Goal: Information Seeking & Learning: Learn about a topic

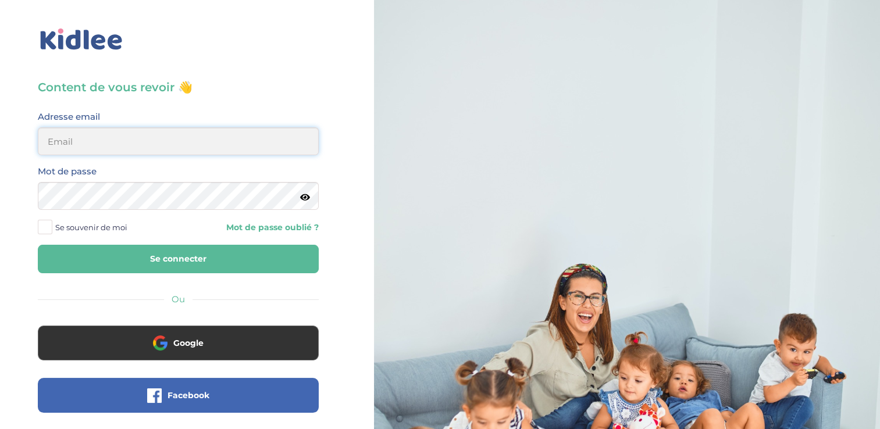
type input "zayafunereil@gmail.com"
click at [38, 245] on button "Se connecter" at bounding box center [178, 259] width 281 height 28
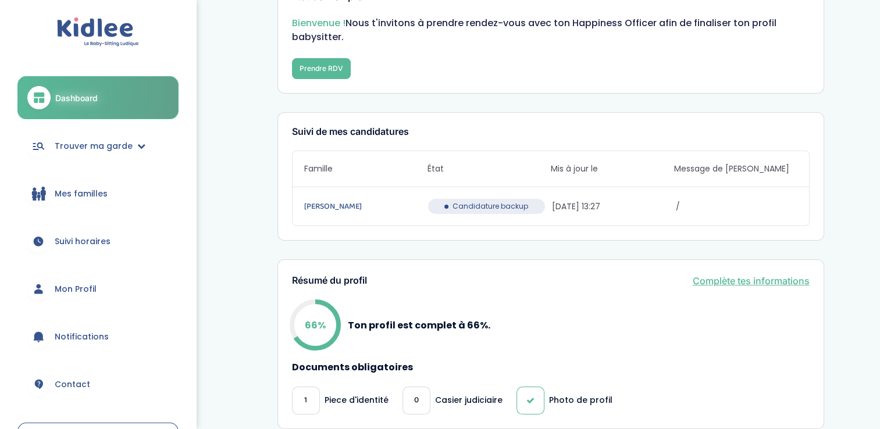
scroll to position [48, 0]
click at [508, 211] on span "Candidature backup" at bounding box center [490, 207] width 76 height 10
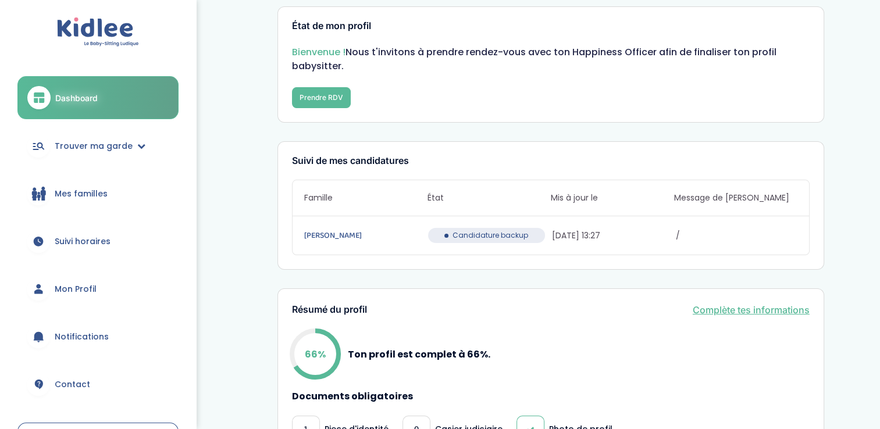
scroll to position [0, 0]
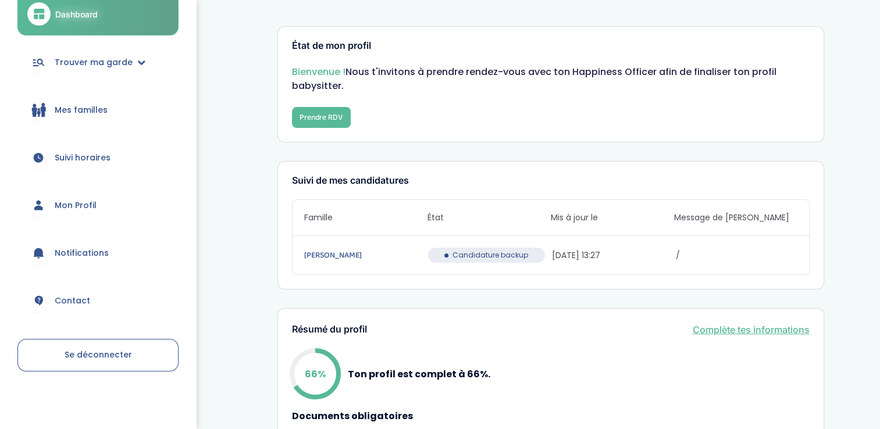
click at [91, 110] on span "Mes familles" at bounding box center [81, 110] width 53 height 12
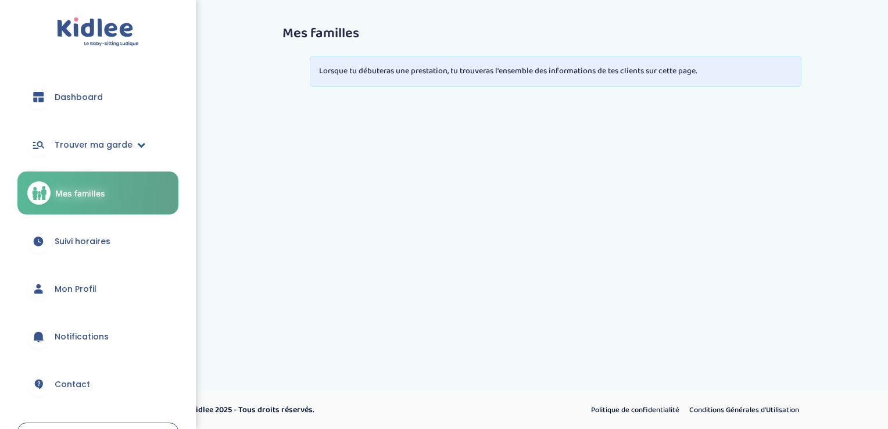
click at [102, 139] on span "Trouver ma garde" at bounding box center [94, 145] width 78 height 12
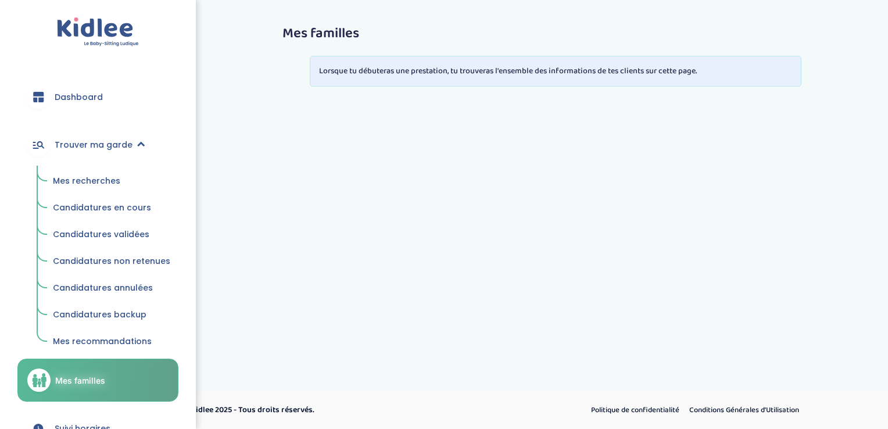
click at [98, 184] on span "Mes recherches" at bounding box center [86, 181] width 67 height 12
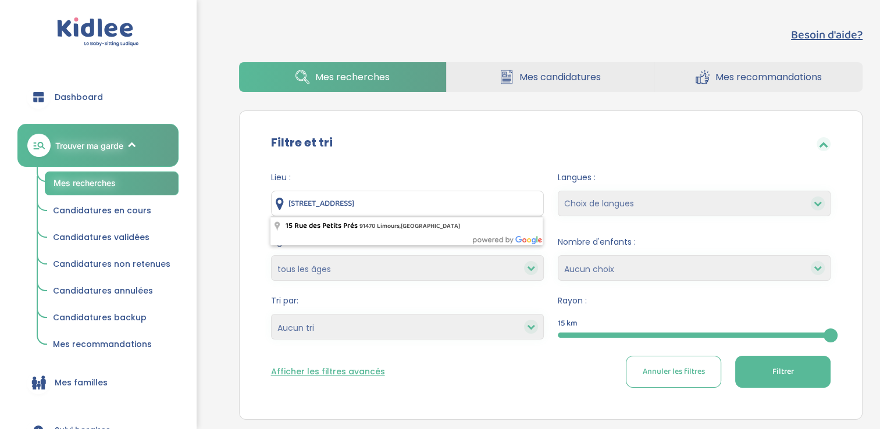
drag, startPoint x: 459, startPoint y: 108, endPoint x: -2, endPoint y: -38, distance: 484.1
click at [0, 0] on html "trouver ma garde Dashboard Mon profil Mes famille Mes documents Dashboard Trouv…" at bounding box center [440, 313] width 880 height 627
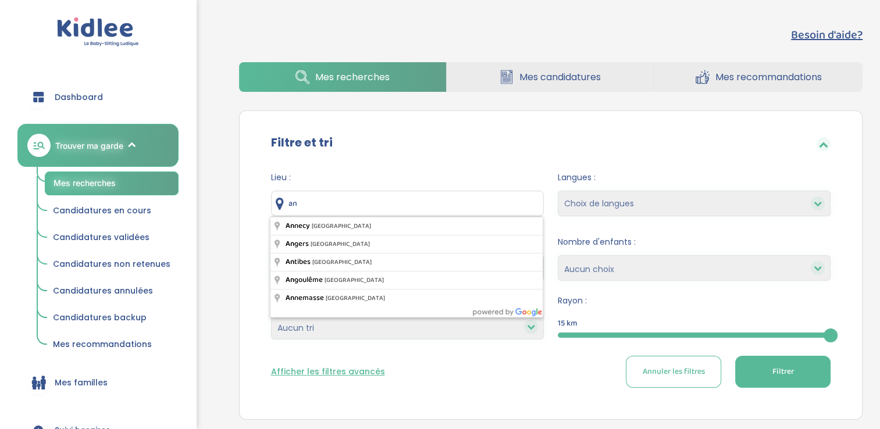
type input "a"
type input "Athis-Mons, France"
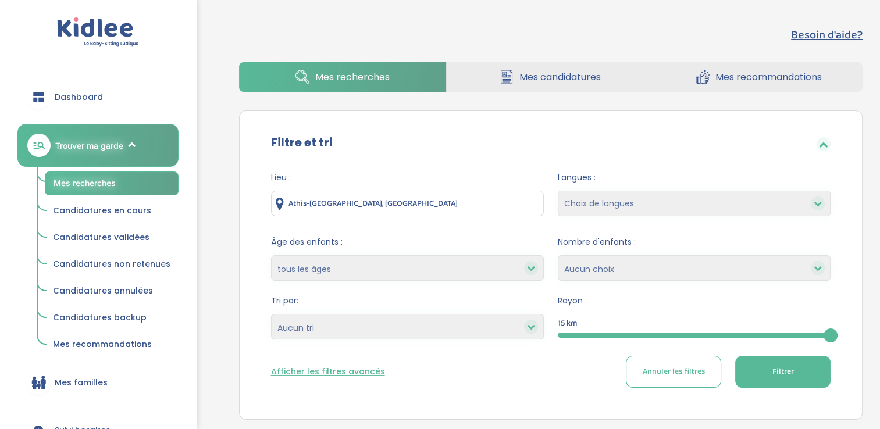
click at [794, 361] on button "Filtrer" at bounding box center [782, 372] width 95 height 32
click at [785, 376] on span "Filtrer" at bounding box center [783, 372] width 22 height 12
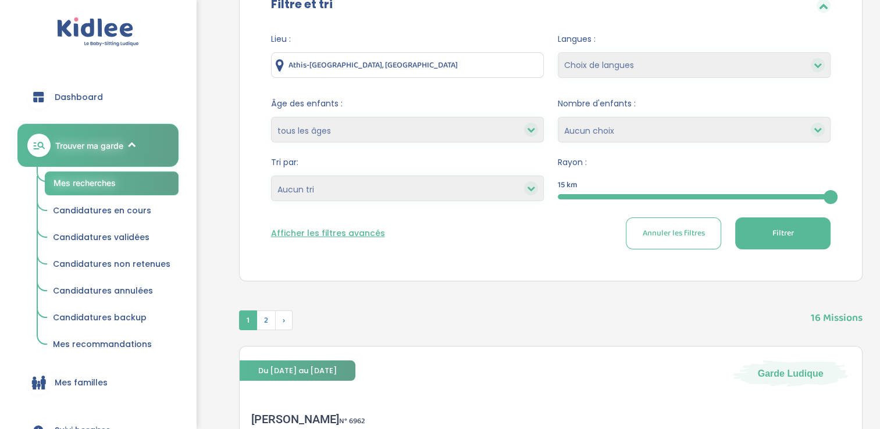
scroll to position [132, 0]
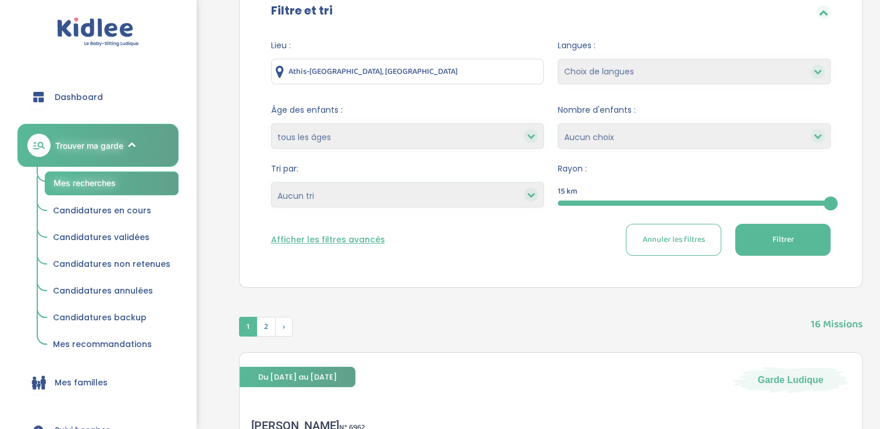
click at [594, 148] on select "1 2 3 4 Aucun choix" at bounding box center [694, 136] width 273 height 26
select select "2"
click at [558, 123] on select "1 2 3 4 Aucun choix" at bounding box center [694, 136] width 273 height 26
click at [800, 235] on button "Filtrer" at bounding box center [782, 240] width 95 height 32
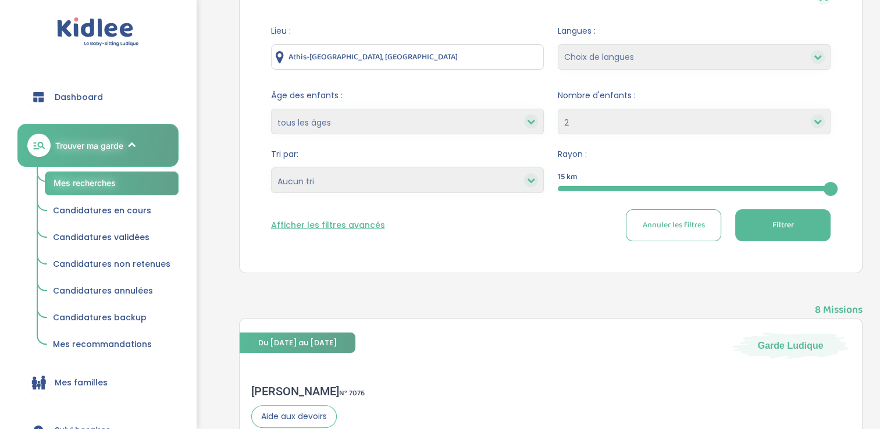
scroll to position [0, 0]
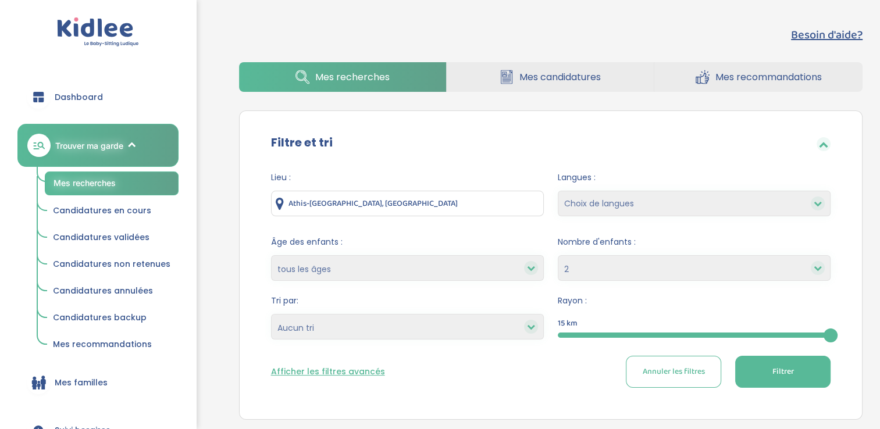
click at [647, 282] on form "Lieu : Athis-Mons, France Langues : Choix de langues Allemand Anglais Arabe Esp…" at bounding box center [551, 279] width 560 height 216
click at [647, 280] on form "Lieu : Athis-Mons, France Langues : Choix de langues Allemand Anglais Arabe Esp…" at bounding box center [551, 279] width 560 height 216
click at [640, 273] on select "1 2 3 4 Aucun choix" at bounding box center [694, 268] width 273 height 26
select select
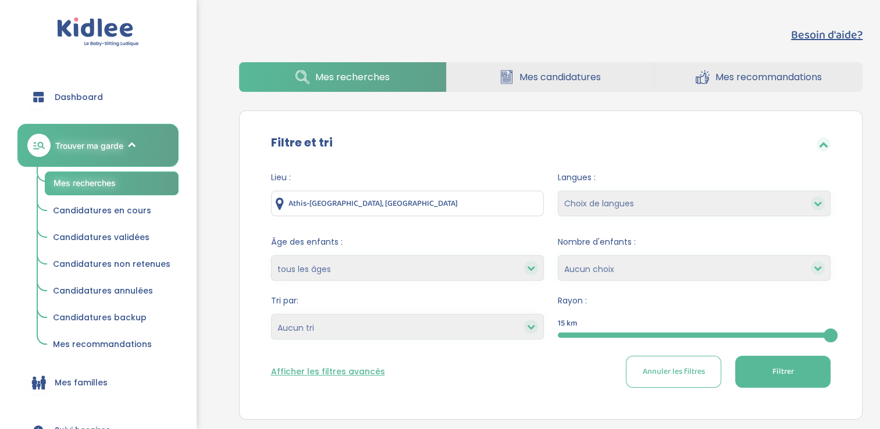
click at [558, 255] on select "1 2 3 4 Aucun choix" at bounding box center [694, 268] width 273 height 26
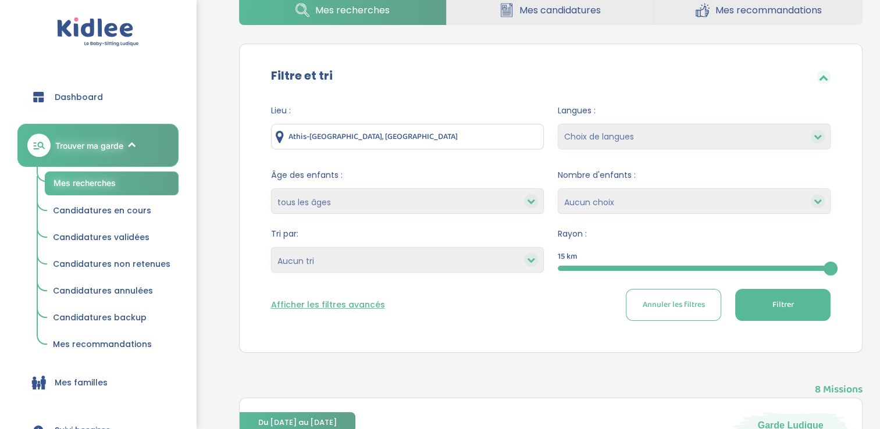
scroll to position [67, 0]
click at [400, 260] on select "Heures par semaine (croissant) Heures par semaine (décroissant) Date de démarra…" at bounding box center [407, 259] width 273 height 26
select select "updated_at_desc"
click at [271, 246] on select "Heures par semaine (croissant) Heures par semaine (décroissant) Date de démarra…" at bounding box center [407, 259] width 273 height 26
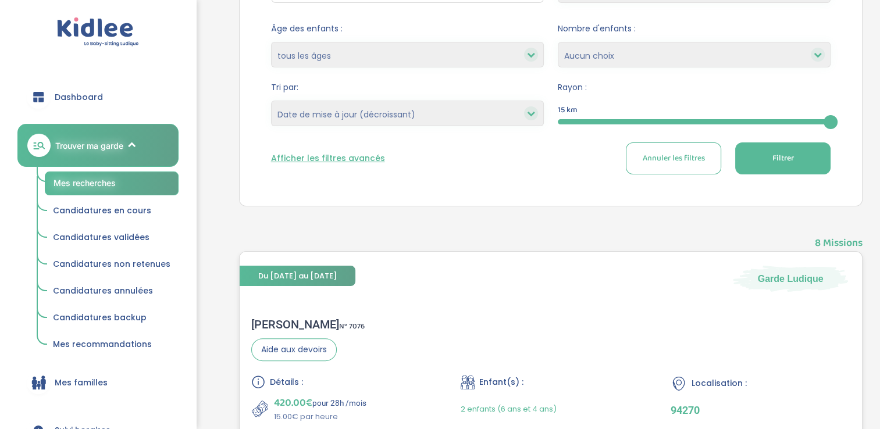
scroll to position [213, 0]
click at [292, 158] on button "Afficher les filtres avancés" at bounding box center [328, 159] width 114 height 12
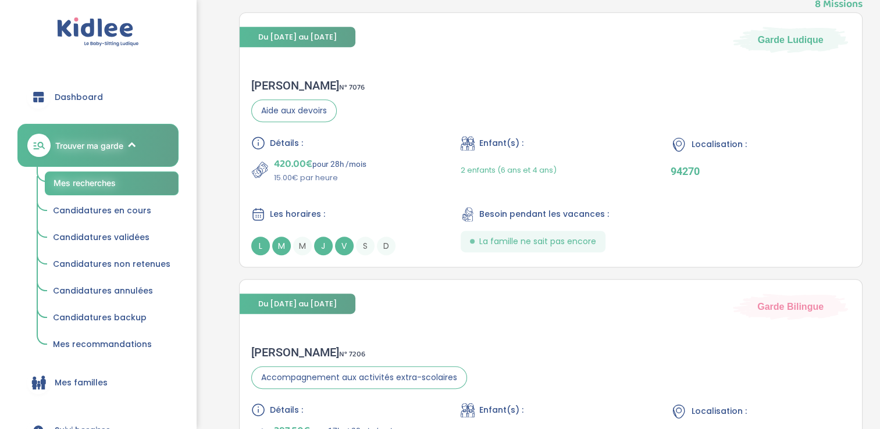
scroll to position [569, 0]
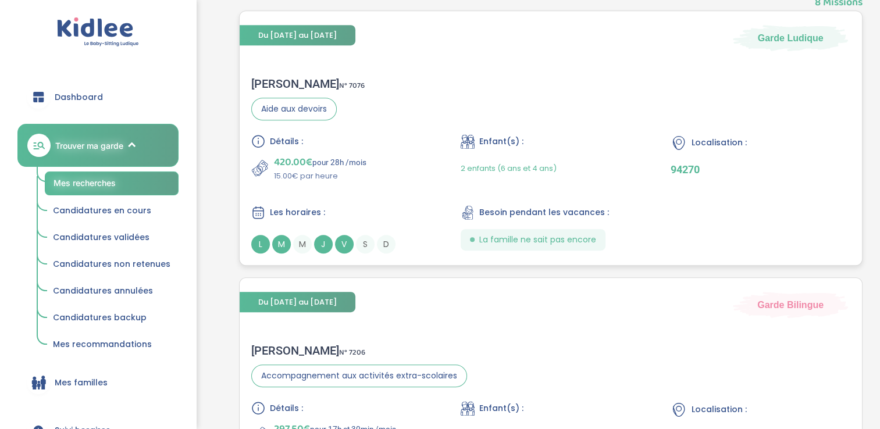
click at [335, 244] on span "V" at bounding box center [344, 244] width 19 height 19
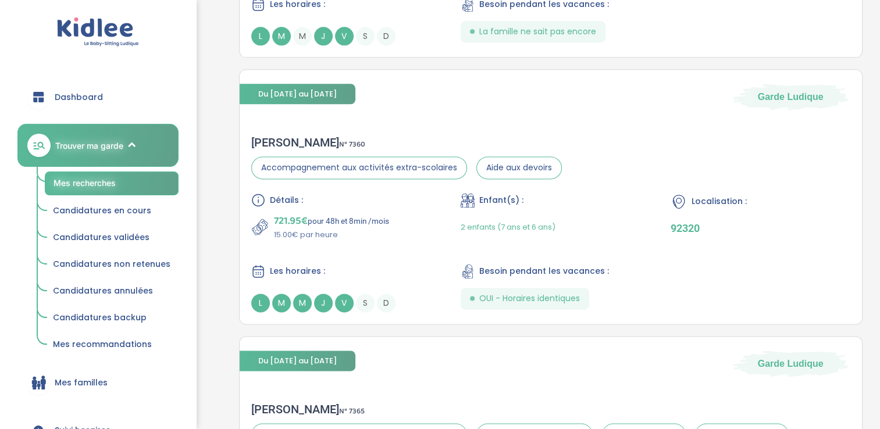
scroll to position [1528, 0]
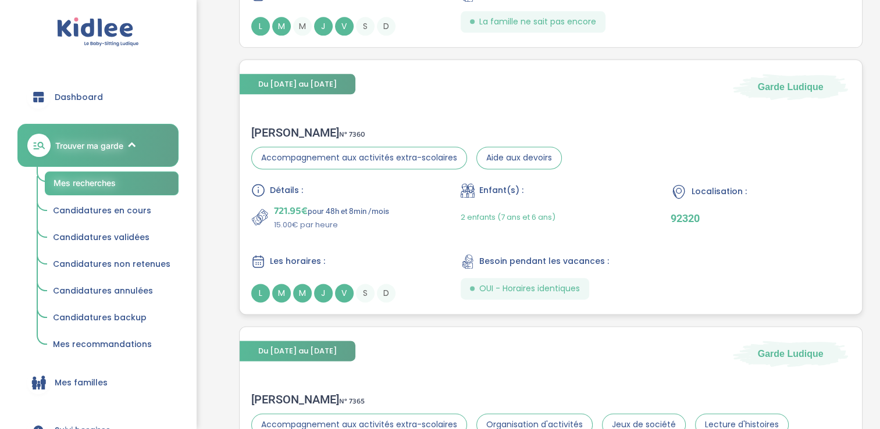
click at [334, 291] on div "L M M J V S D" at bounding box center [341, 293] width 180 height 19
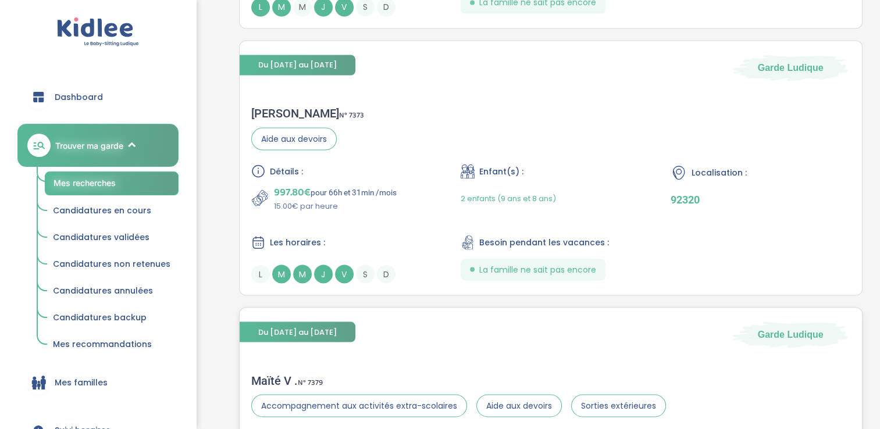
scroll to position [2080, 0]
click at [393, 265] on div "D" at bounding box center [386, 274] width 19 height 19
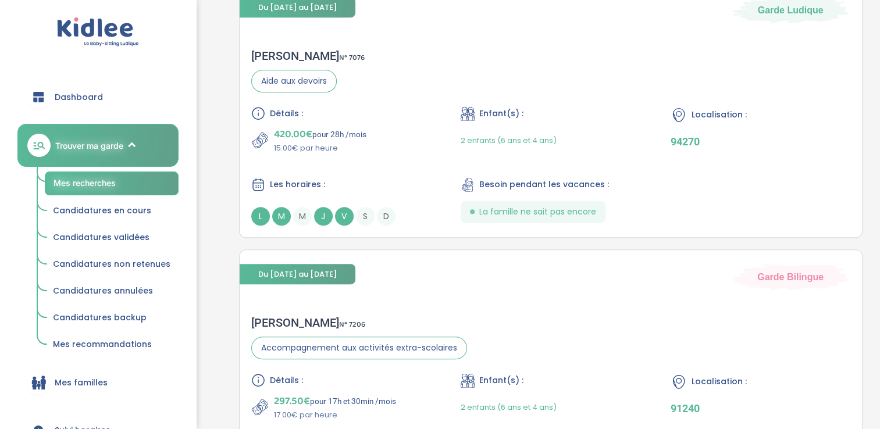
scroll to position [597, 0]
click at [367, 219] on span "S" at bounding box center [365, 215] width 19 height 19
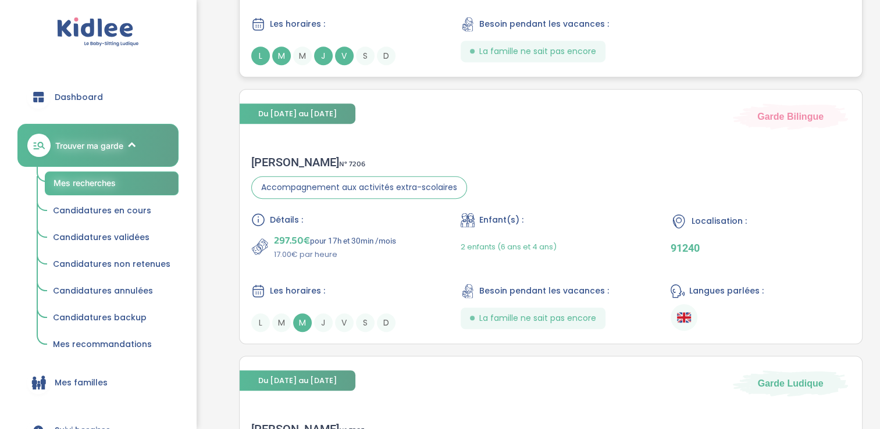
scroll to position [842, 0]
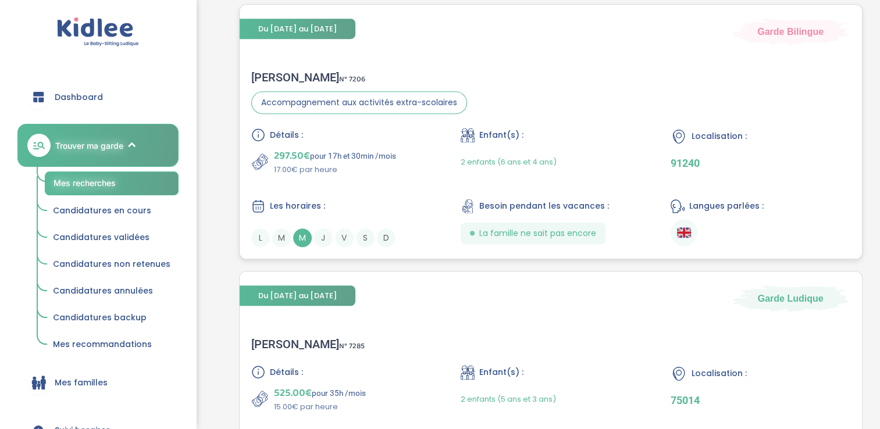
click at [337, 241] on span "V" at bounding box center [344, 237] width 19 height 19
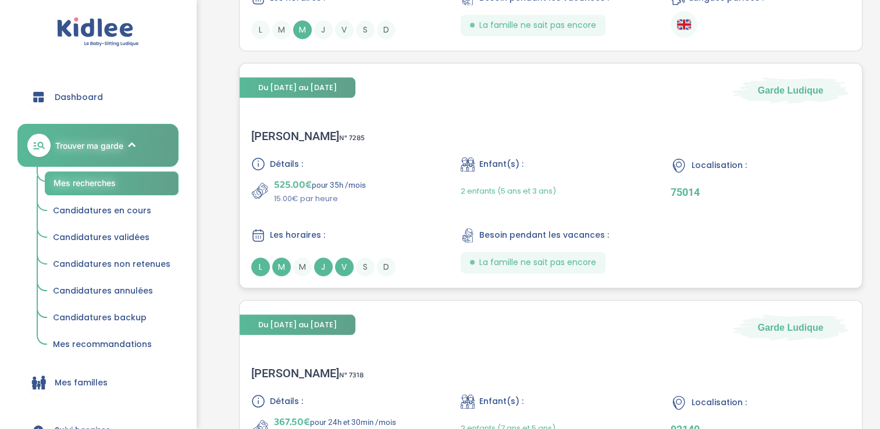
scroll to position [1058, 0]
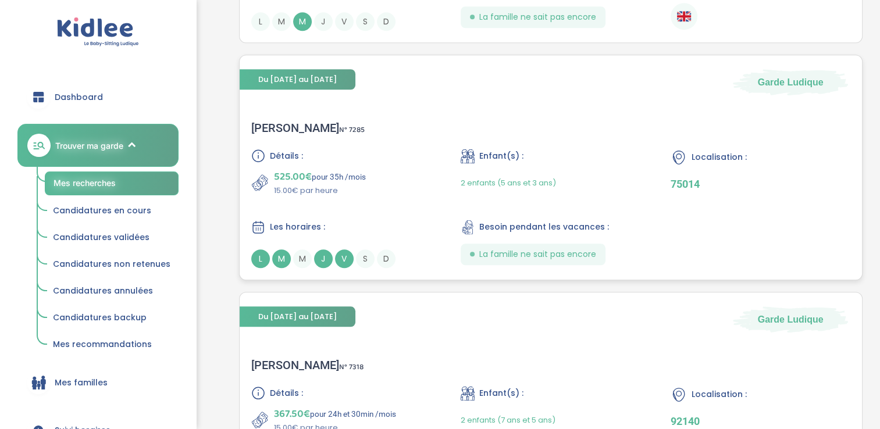
click at [342, 255] on span "V" at bounding box center [344, 258] width 19 height 19
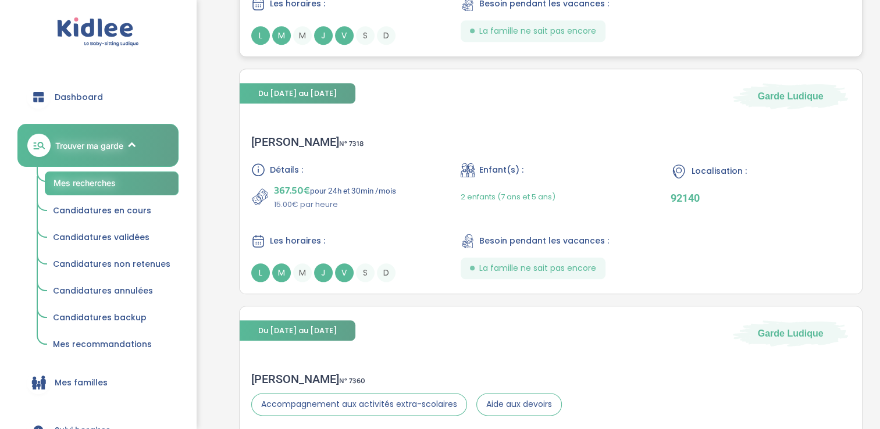
scroll to position [1284, 0]
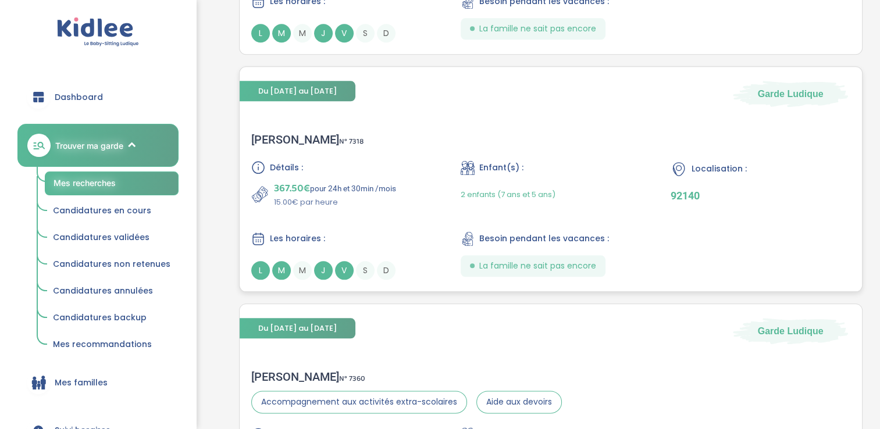
click at [343, 274] on span "V" at bounding box center [344, 270] width 19 height 19
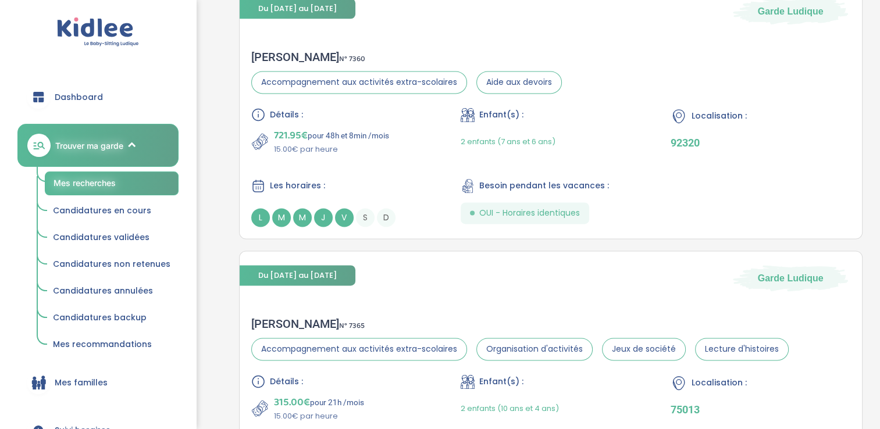
scroll to position [1605, 0]
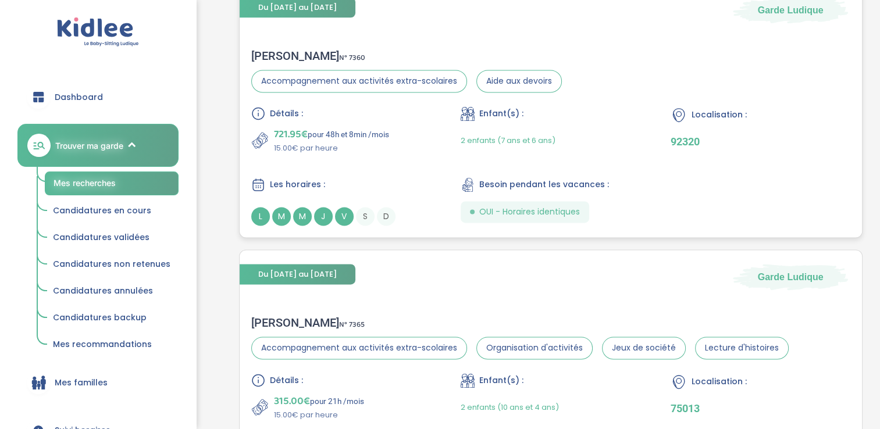
click at [357, 213] on span "S" at bounding box center [365, 216] width 19 height 19
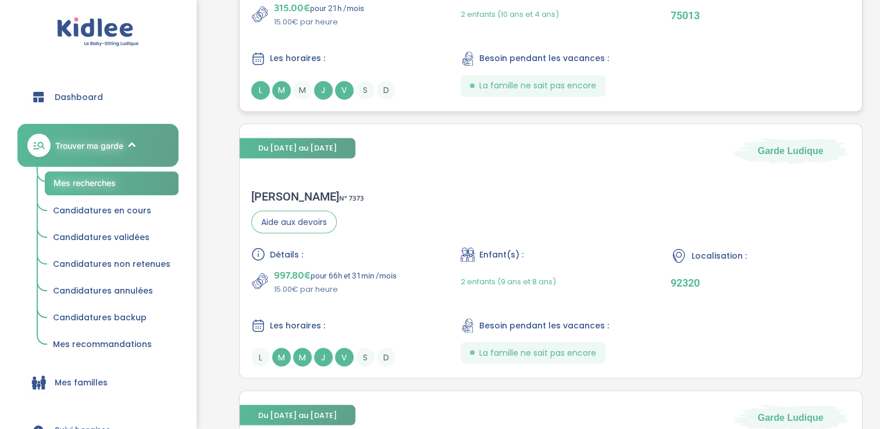
scroll to position [1997, 0]
click at [322, 355] on span "J" at bounding box center [323, 357] width 19 height 19
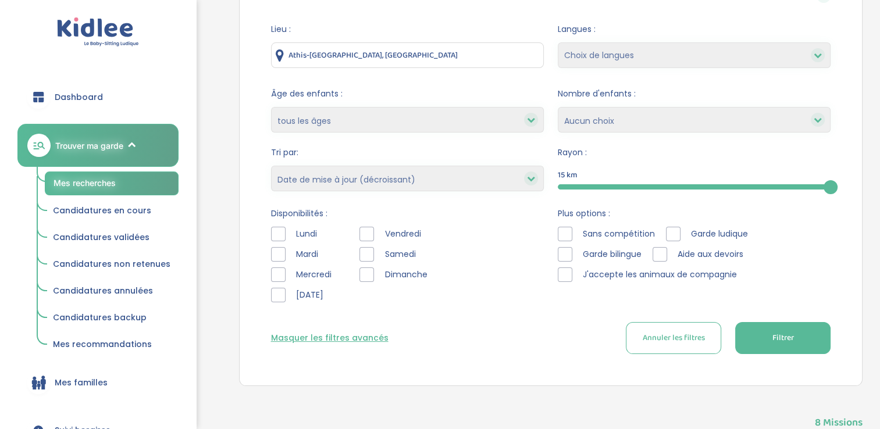
scroll to position [0, 0]
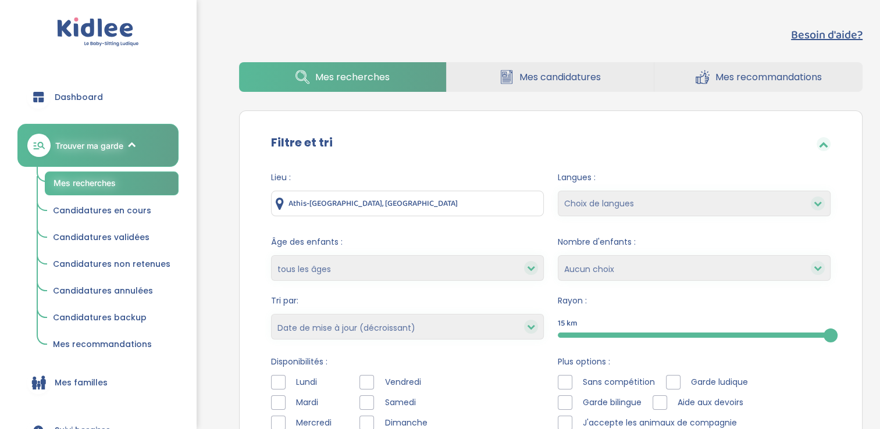
drag, startPoint x: 371, startPoint y: 215, endPoint x: 78, endPoint y: 218, distance: 293.6
type input "m"
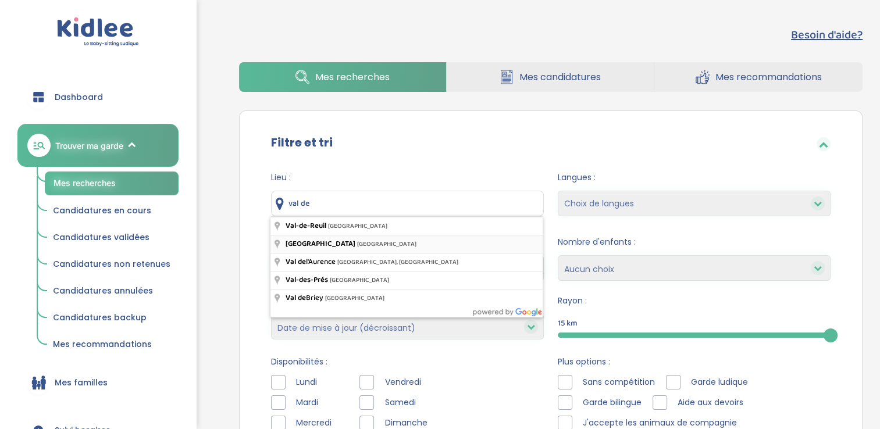
type input "Val-de-Marne, France"
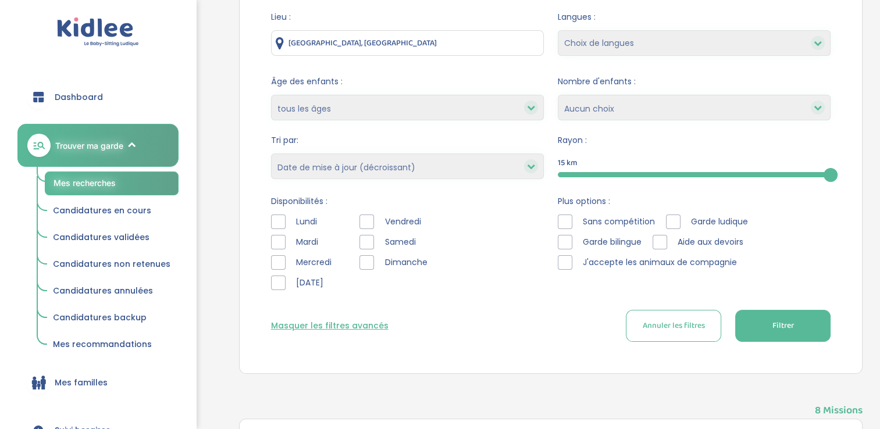
scroll to position [148, 0]
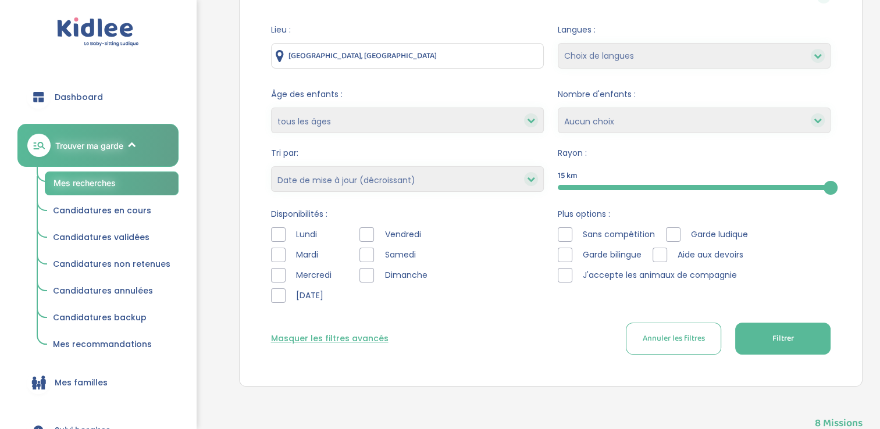
click at [767, 337] on button "Filtrer" at bounding box center [782, 339] width 95 height 32
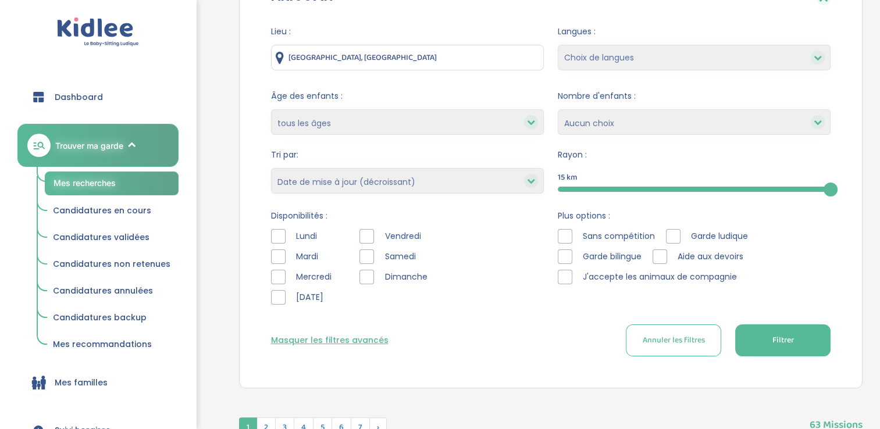
click at [448, 181] on select "Heures par semaine (croissant) Heures par semaine (décroissant) Date de démarra…" at bounding box center [407, 181] width 273 height 26
click at [271, 168] on select "Heures par semaine (croissant) Heures par semaine (décroissant) Date de démarra…" at bounding box center [407, 181] width 273 height 26
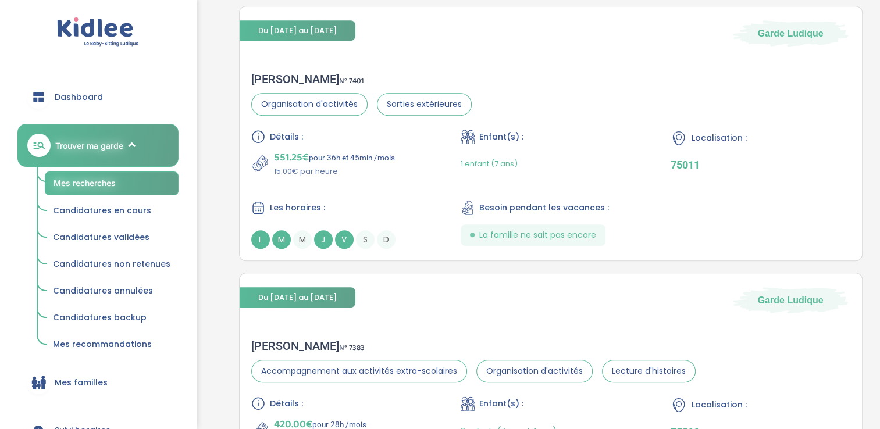
scroll to position [595, 0]
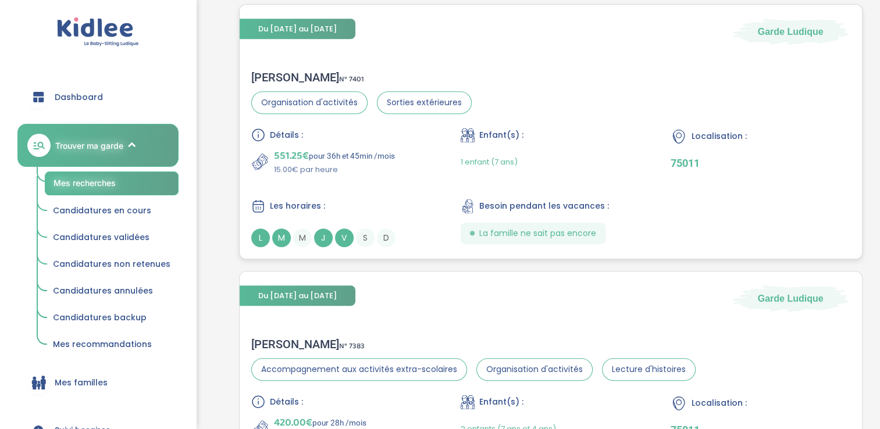
click at [377, 245] on div "D" at bounding box center [386, 237] width 19 height 19
click at [316, 235] on span "J" at bounding box center [323, 237] width 19 height 19
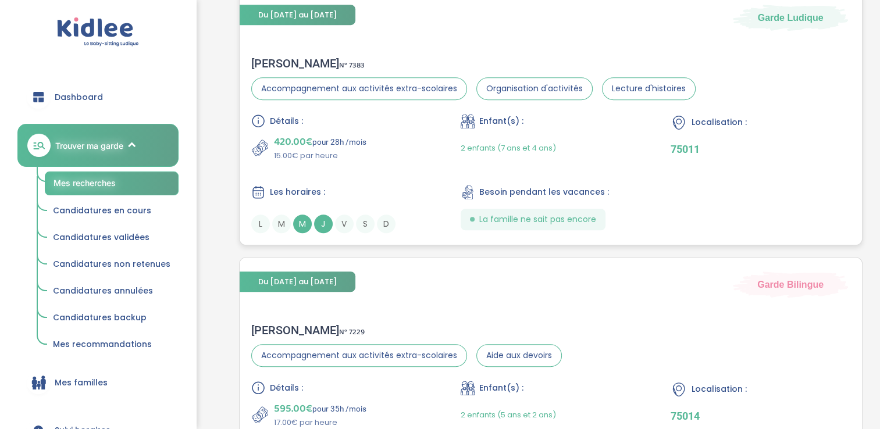
scroll to position [876, 0]
click at [363, 222] on span "S" at bounding box center [365, 223] width 19 height 19
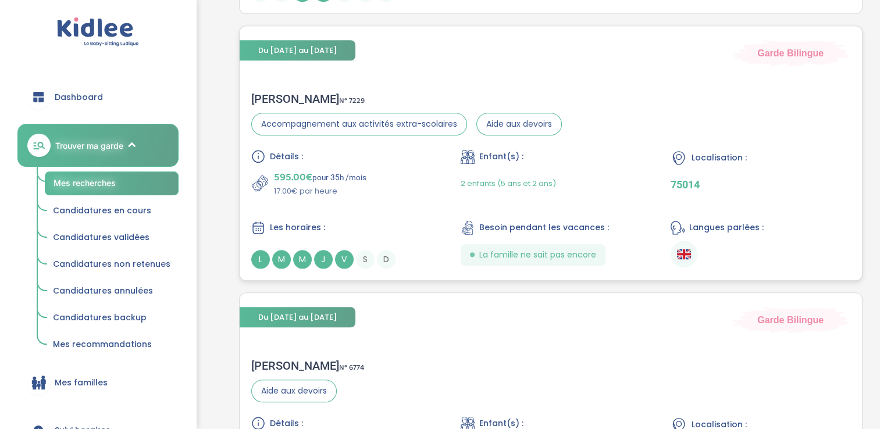
scroll to position [1108, 0]
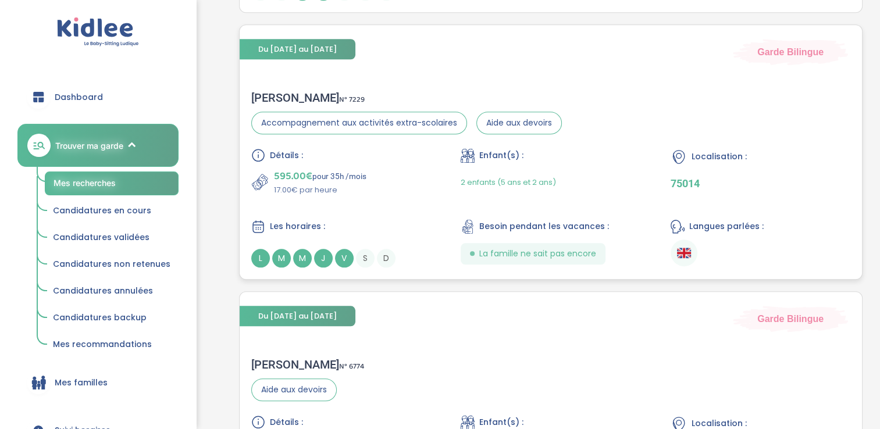
click at [321, 294] on div "Du 01-09-2025 au 31-07-2026 Garde Bilingue" at bounding box center [551, 312] width 623 height 40
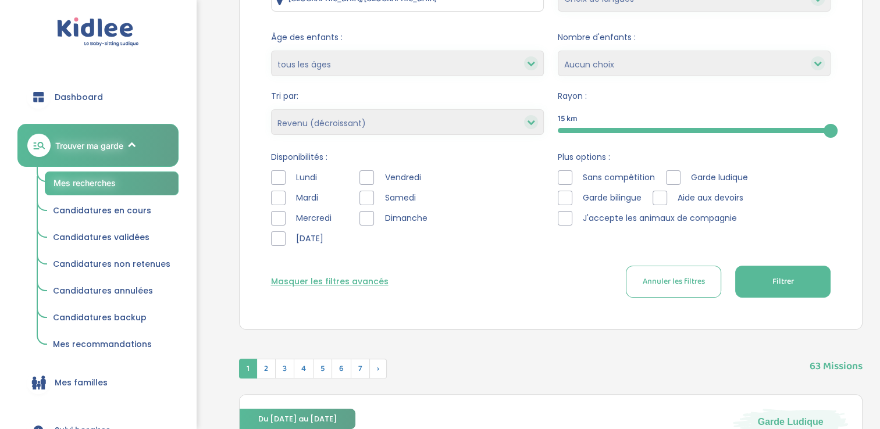
scroll to position [202, 0]
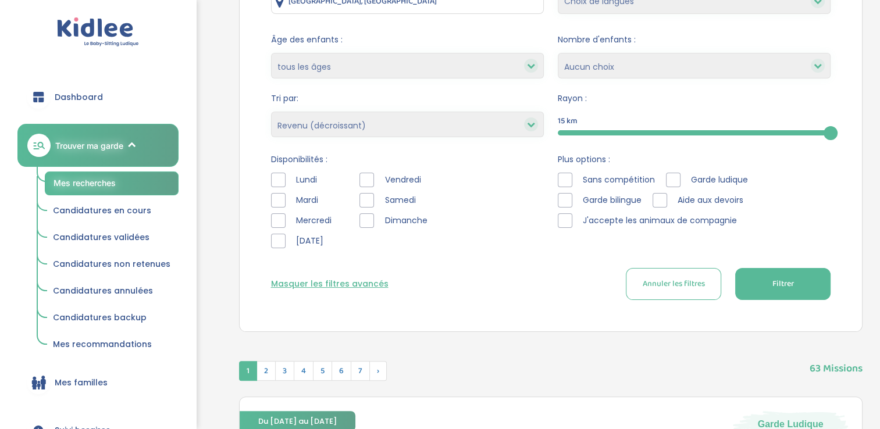
click at [389, 130] on select "Heures par semaine (croissant) Heures par semaine (décroissant) Date de démarra…" at bounding box center [407, 125] width 273 height 26
select select "hours_desc"
click at [271, 112] on select "Heures par semaine (croissant) Heures par semaine (décroissant) Date de démarra…" at bounding box center [407, 125] width 273 height 26
click at [767, 278] on button "Filtrer" at bounding box center [782, 284] width 95 height 32
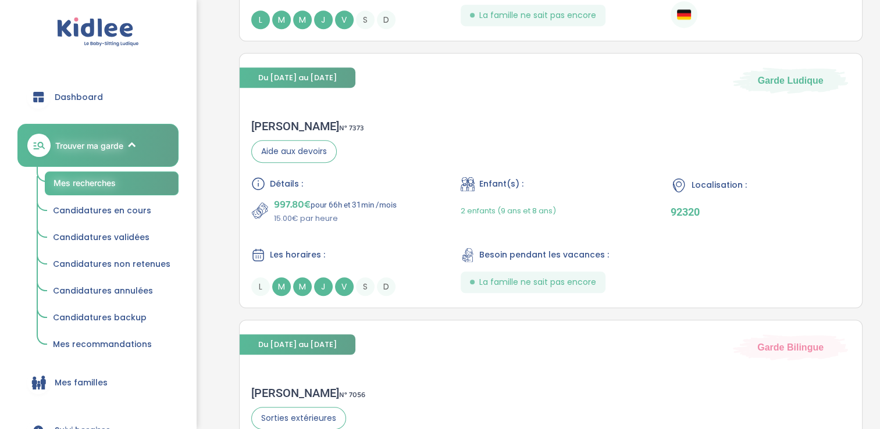
scroll to position [814, 0]
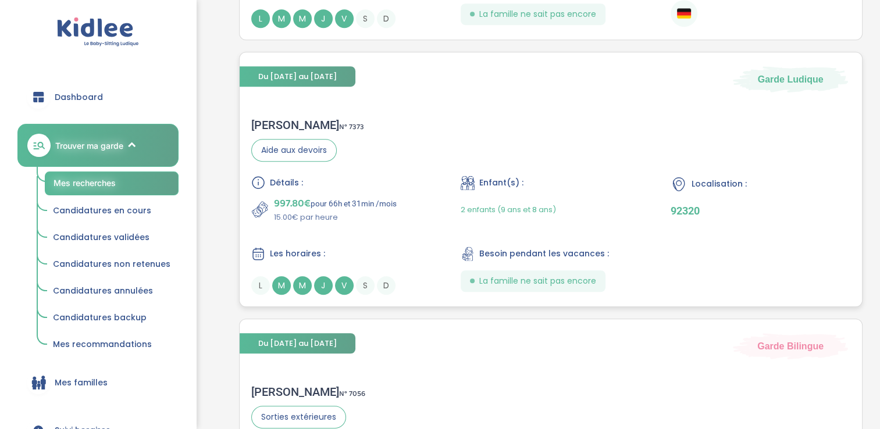
click at [326, 284] on span "J" at bounding box center [323, 285] width 19 height 19
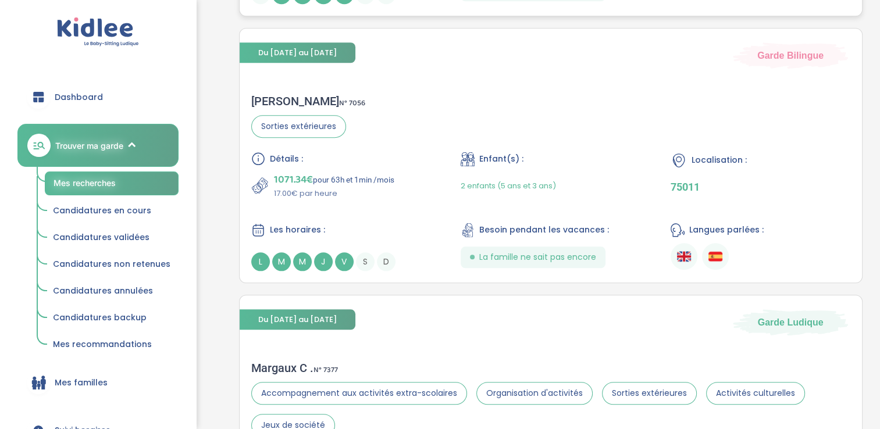
scroll to position [1108, 0]
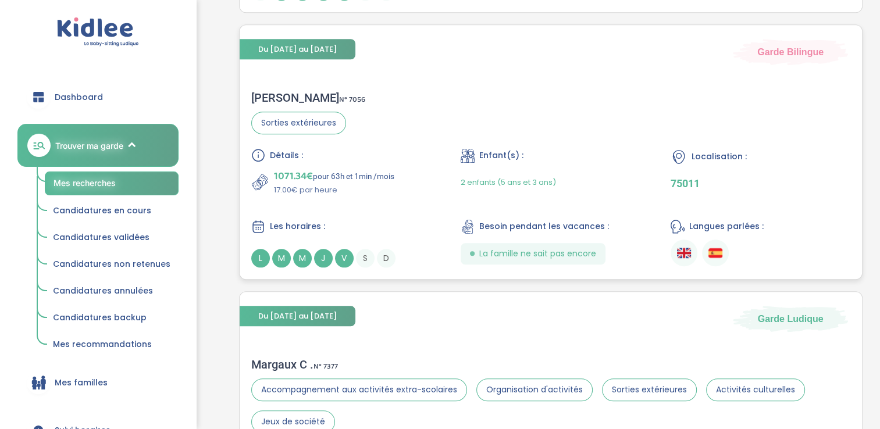
click at [289, 258] on span "M" at bounding box center [281, 258] width 19 height 19
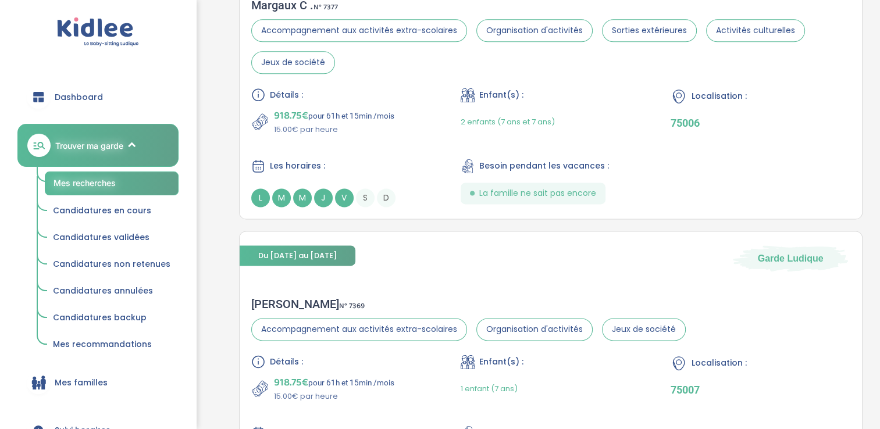
scroll to position [1476, 0]
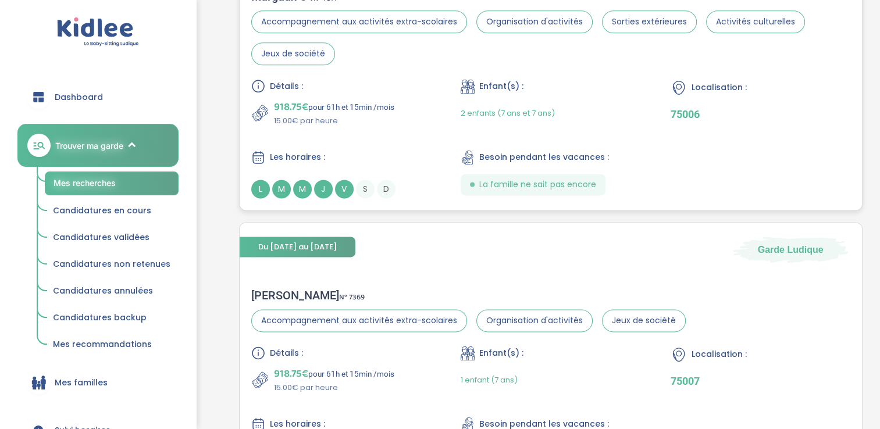
click at [363, 188] on span "S" at bounding box center [365, 189] width 19 height 19
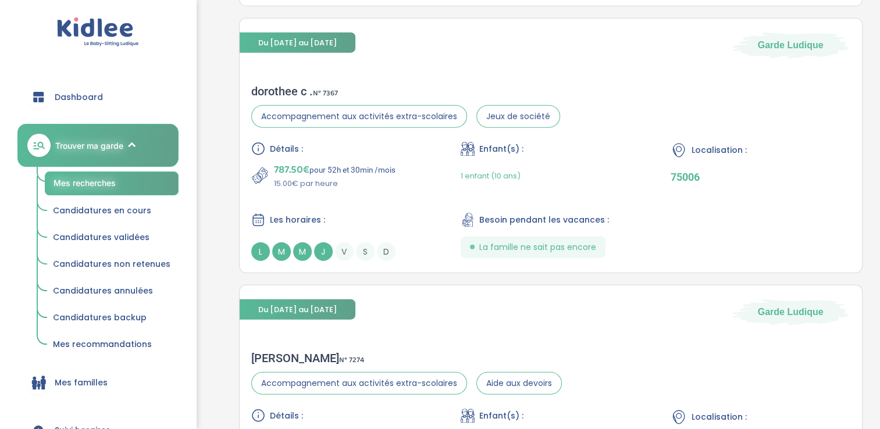
scroll to position [2746, 0]
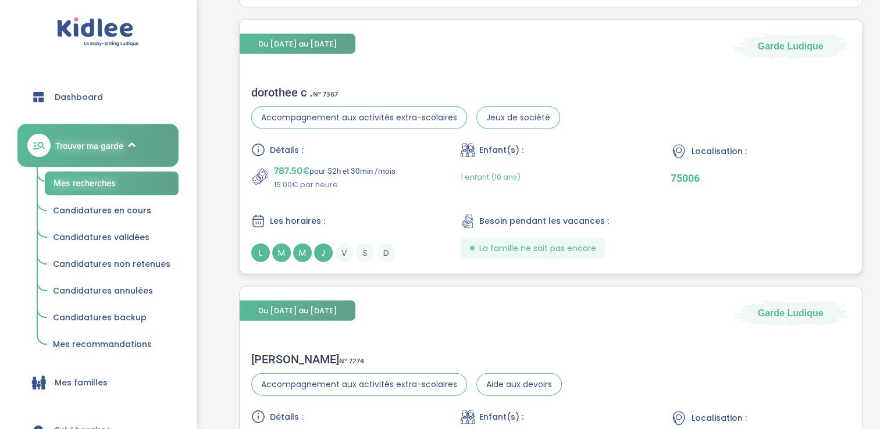
click at [333, 247] on div "L M M J V S D" at bounding box center [341, 253] width 180 height 19
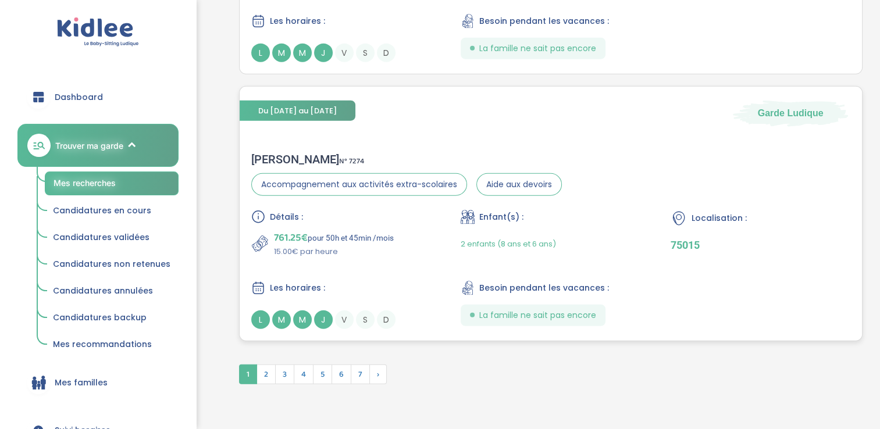
scroll to position [2959, 0]
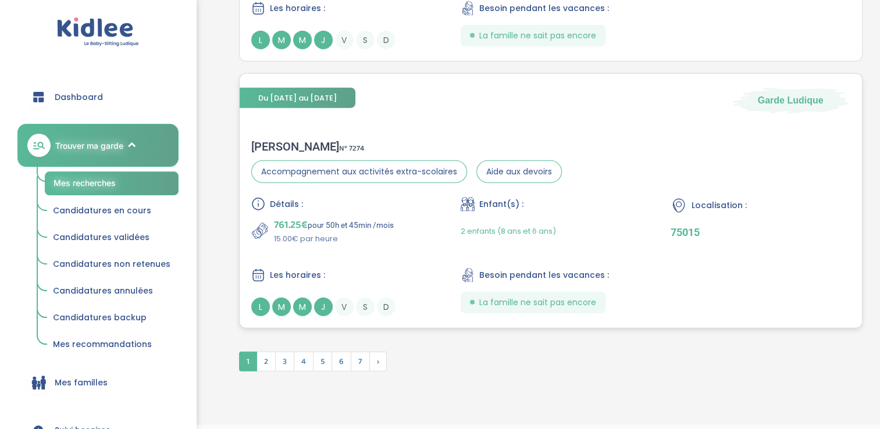
click at [310, 299] on div "M" at bounding box center [302, 307] width 19 height 19
click at [274, 366] on span "2" at bounding box center [265, 362] width 19 height 20
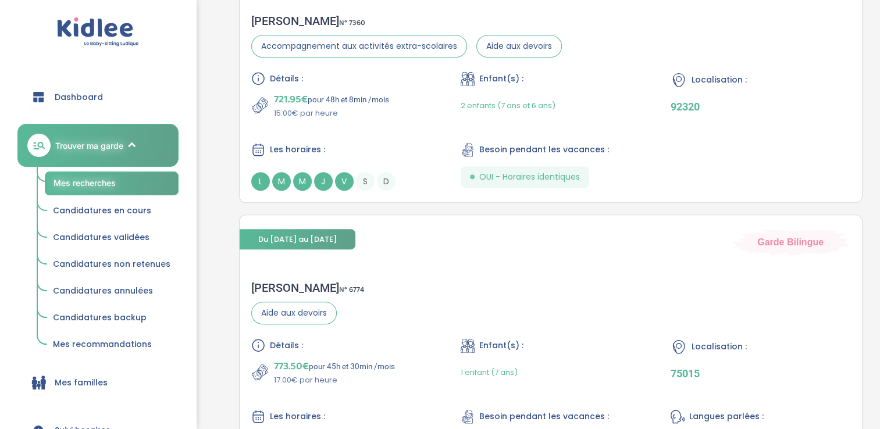
scroll to position [559, 0]
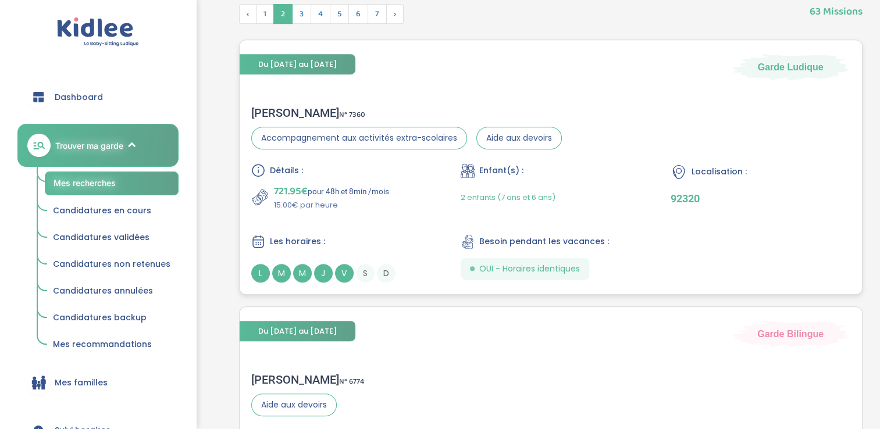
click at [282, 276] on span "M" at bounding box center [281, 273] width 19 height 19
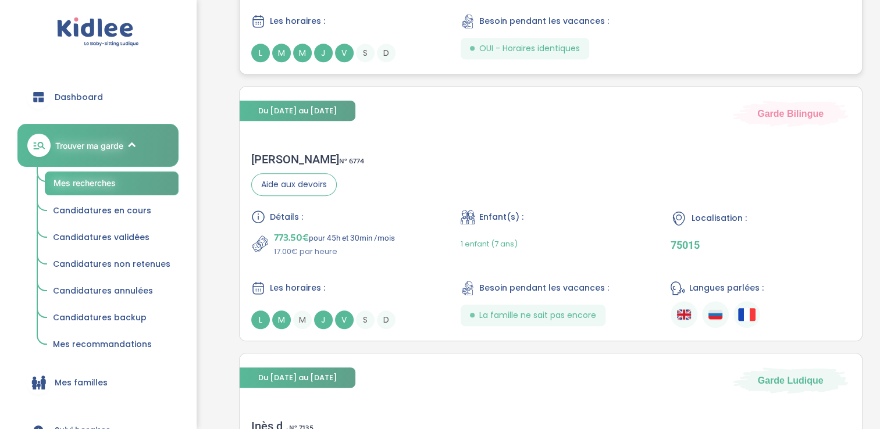
scroll to position [784, 0]
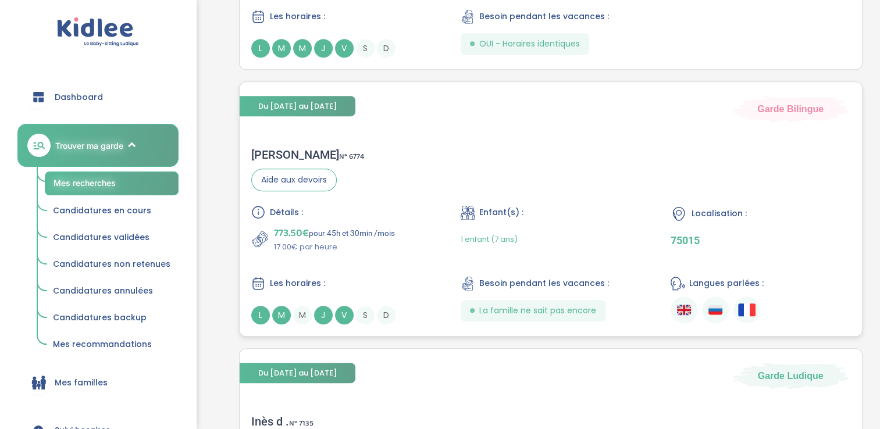
click at [323, 307] on span "J" at bounding box center [323, 315] width 19 height 19
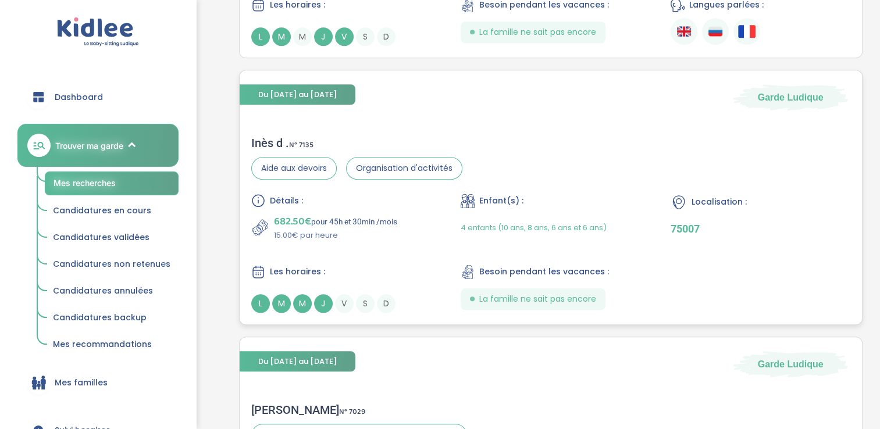
scroll to position [1063, 0]
click at [358, 310] on div "S" at bounding box center [365, 303] width 19 height 19
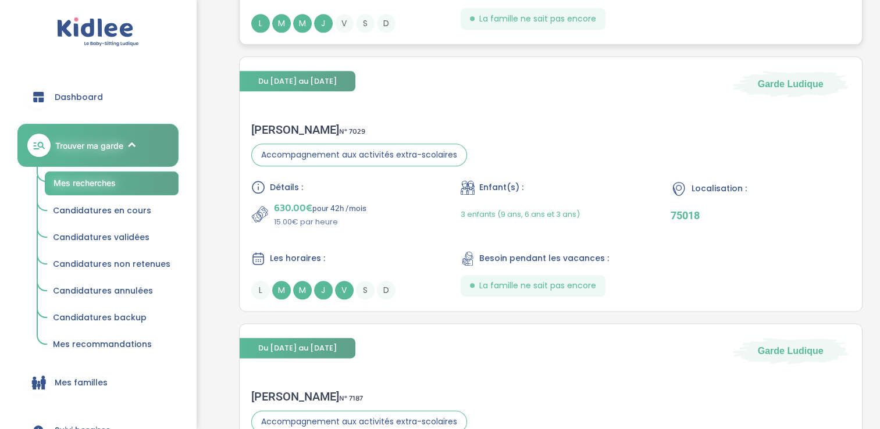
scroll to position [1342, 0]
click at [337, 284] on span "V" at bounding box center [344, 290] width 19 height 19
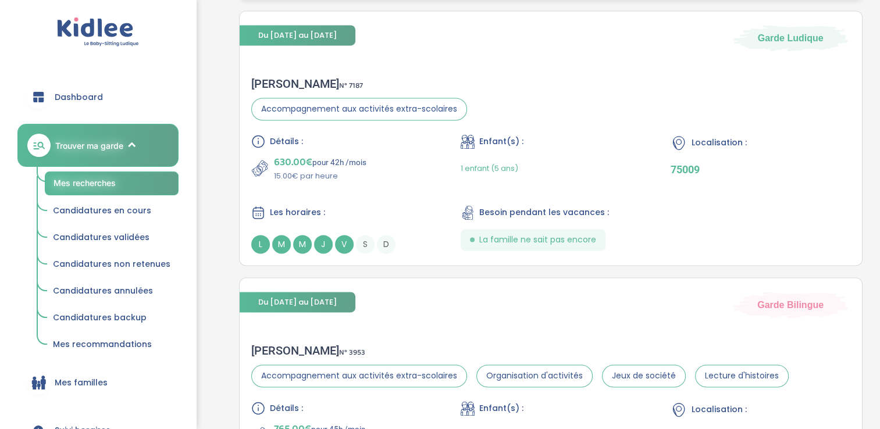
scroll to position [1656, 0]
click at [344, 249] on span "V" at bounding box center [344, 243] width 19 height 19
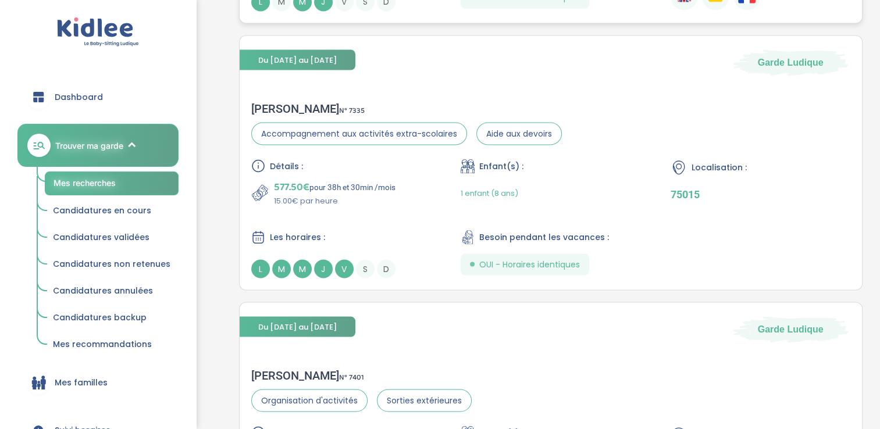
scroll to position [2165, 0]
click at [338, 260] on span "V" at bounding box center [344, 268] width 19 height 19
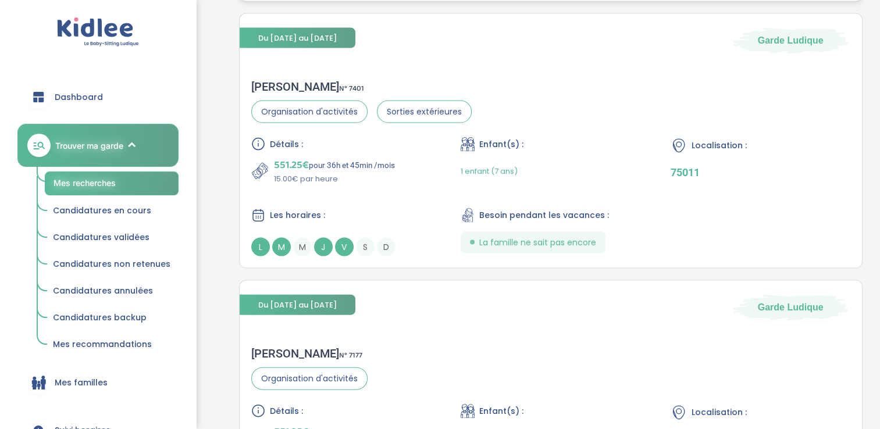
scroll to position [2453, 0]
click at [342, 258] on div "Carole S . N° 7401 Organisation d'activités Sorties extérieures Détails : 551.2…" at bounding box center [551, 168] width 623 height 200
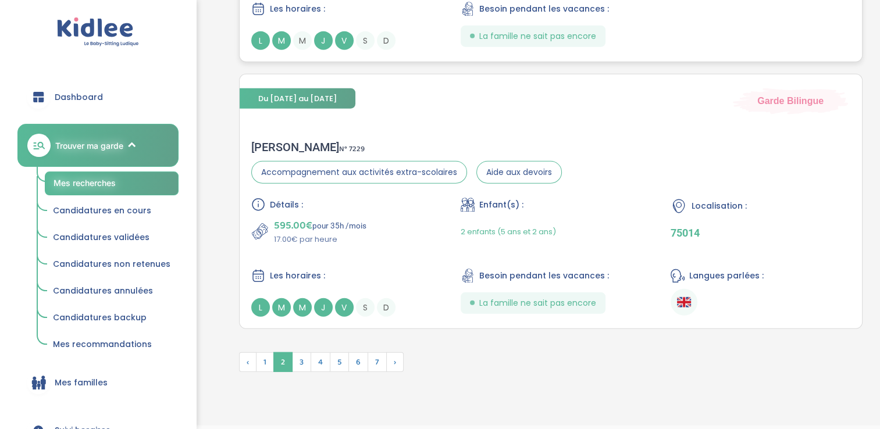
scroll to position [2930, 0]
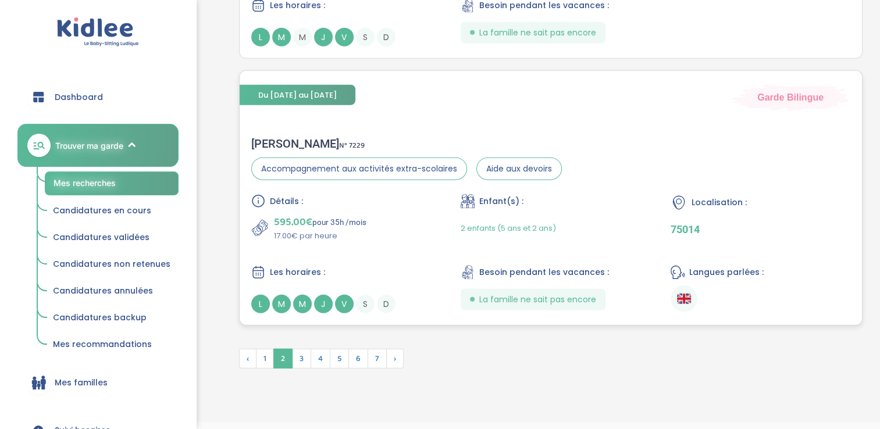
click at [321, 309] on span "J" at bounding box center [323, 304] width 19 height 19
click at [298, 355] on span "3" at bounding box center [301, 359] width 19 height 20
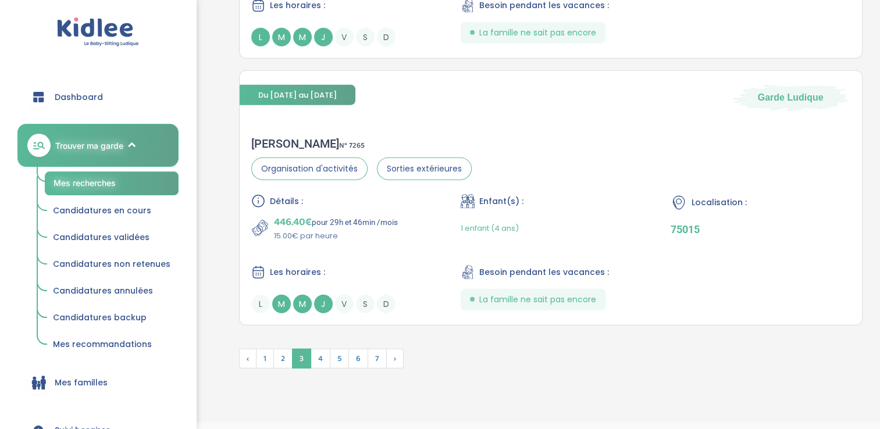
scroll to position [2850, 0]
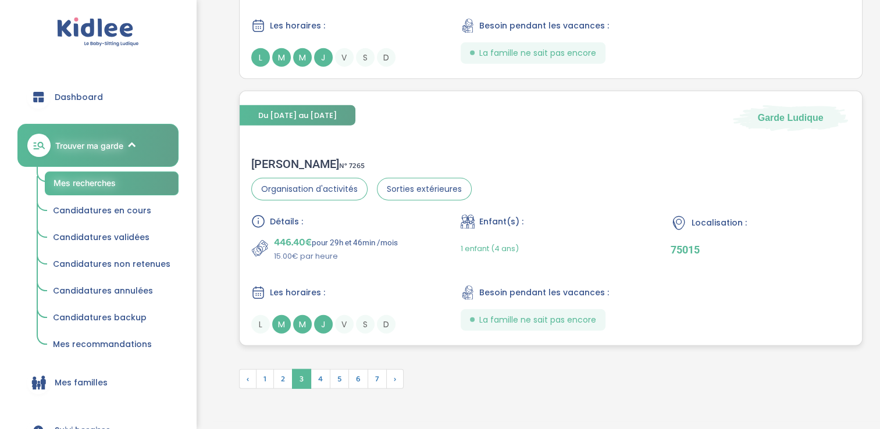
click at [319, 324] on span "J" at bounding box center [323, 324] width 19 height 19
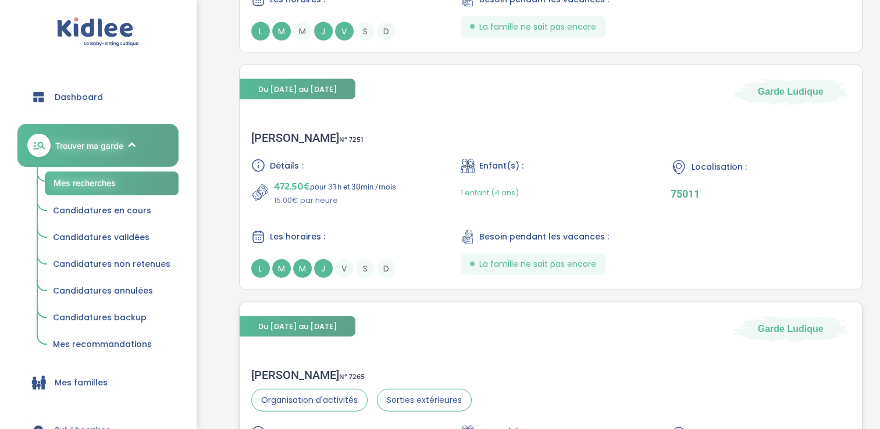
scroll to position [2636, 0]
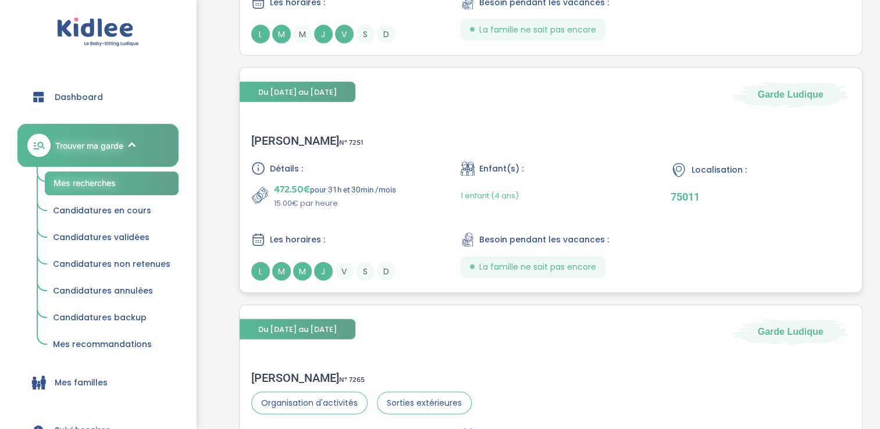
click at [319, 278] on span "J" at bounding box center [323, 271] width 19 height 19
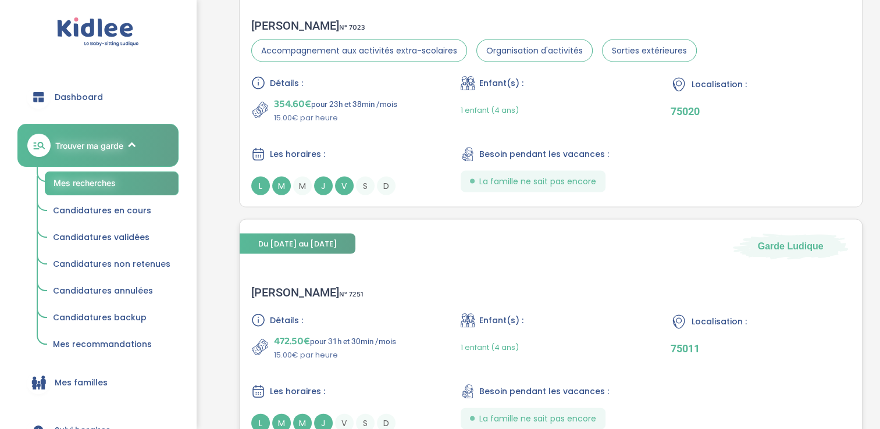
scroll to position [2483, 0]
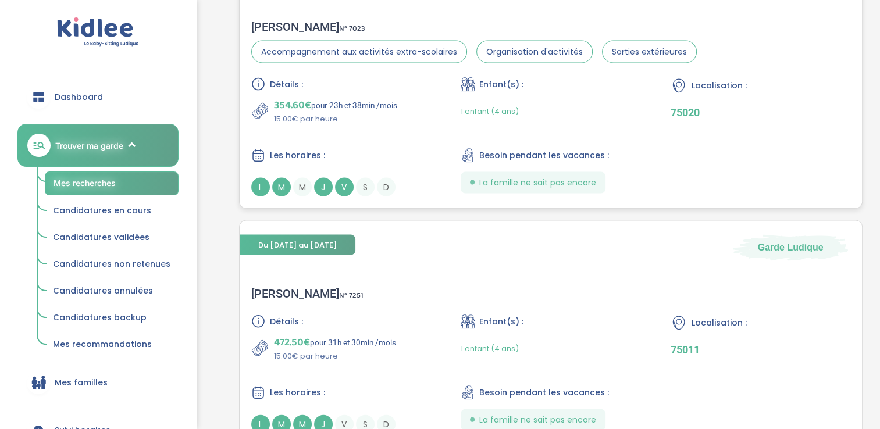
click at [281, 180] on span "M" at bounding box center [281, 187] width 19 height 19
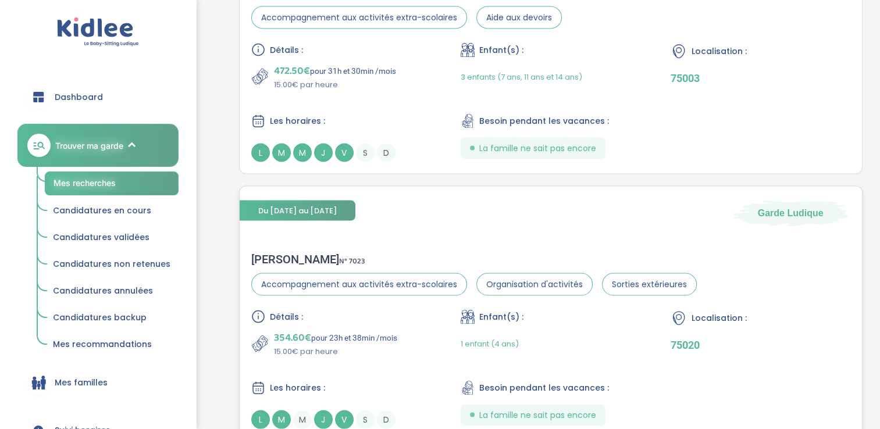
scroll to position [2244, 0]
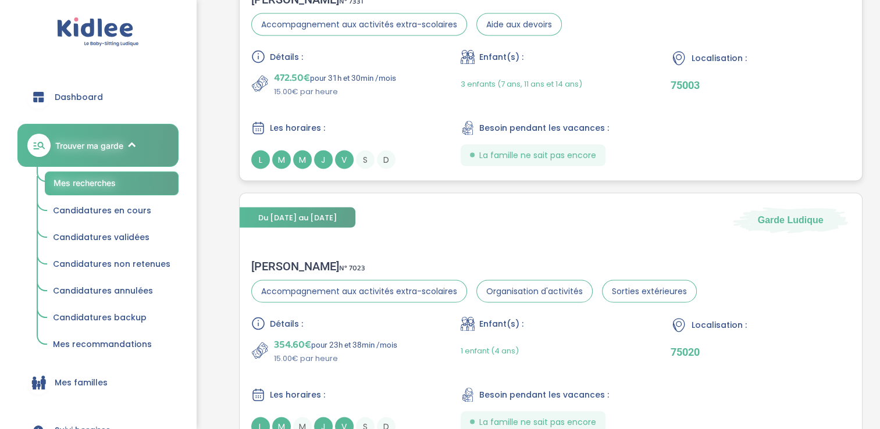
click at [260, 156] on span "L" at bounding box center [260, 160] width 19 height 19
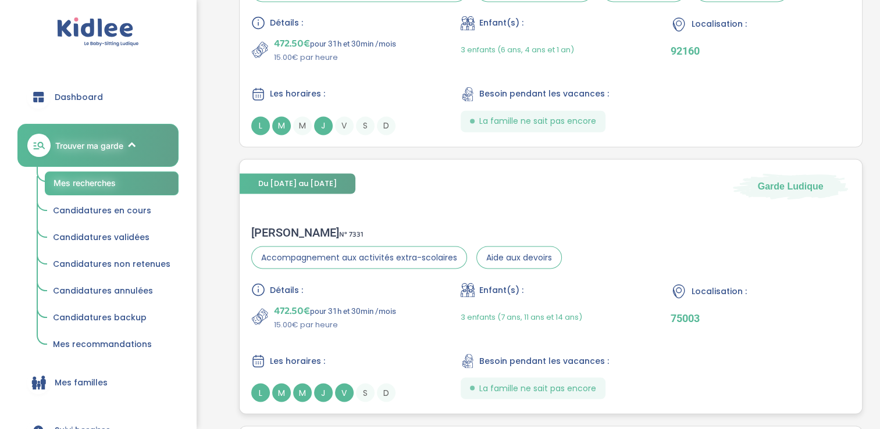
scroll to position [2000, 0]
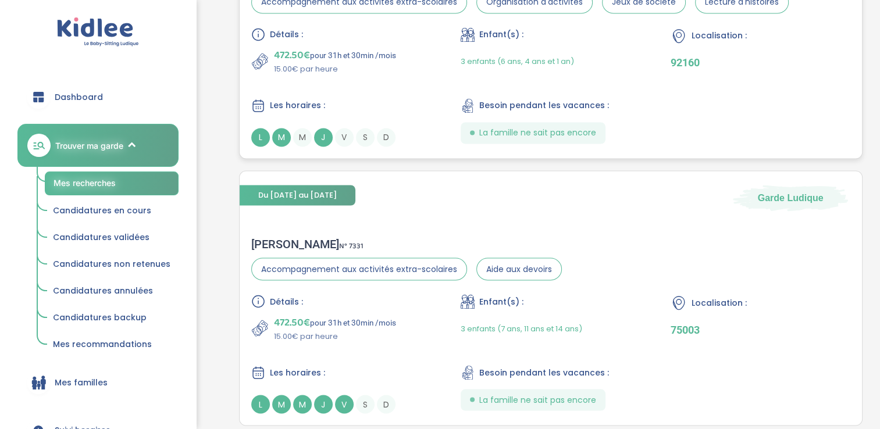
click at [265, 128] on div "L" at bounding box center [260, 137] width 19 height 19
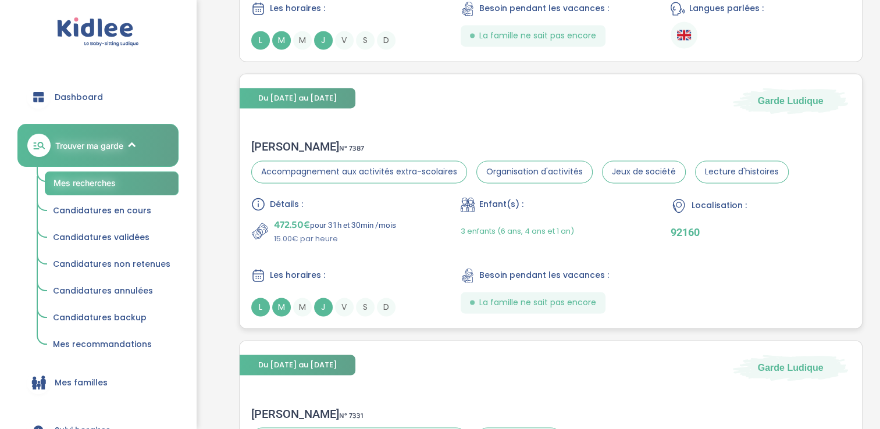
scroll to position [1830, 0]
click at [301, 299] on span "M" at bounding box center [302, 307] width 19 height 19
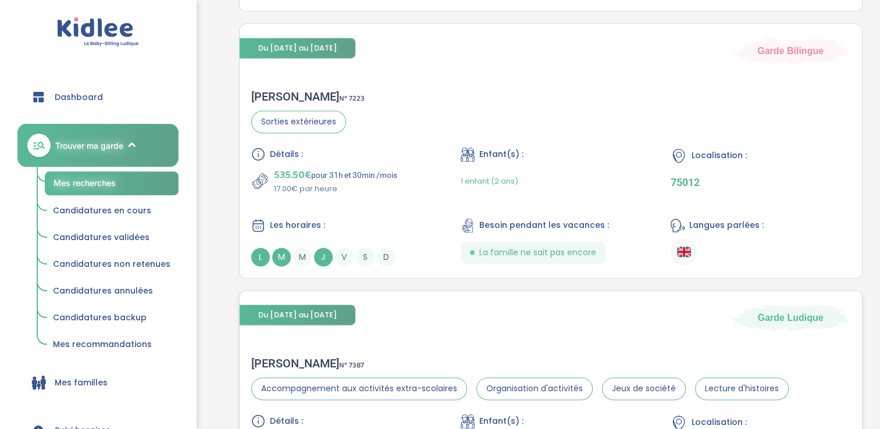
scroll to position [1611, 0]
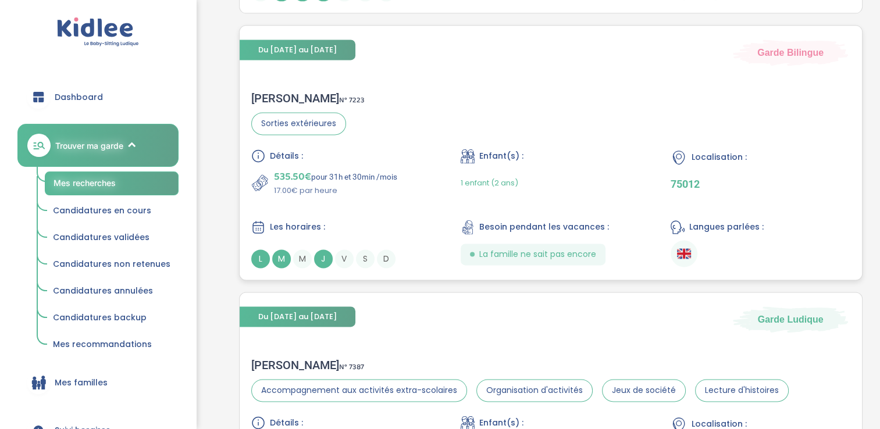
click at [283, 249] on div "M" at bounding box center [281, 258] width 19 height 19
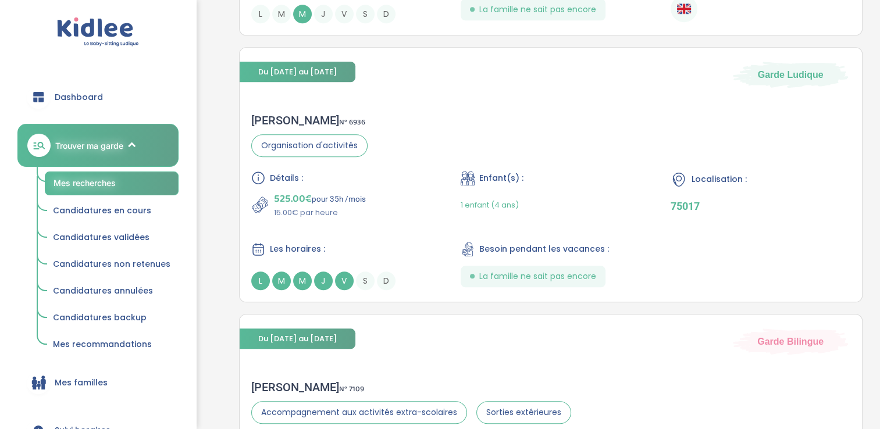
scroll to position [1055, 0]
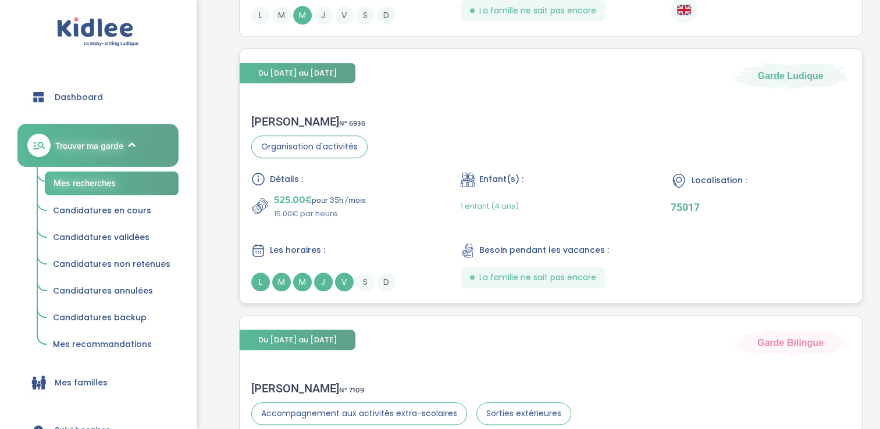
click at [316, 275] on span "J" at bounding box center [323, 282] width 19 height 19
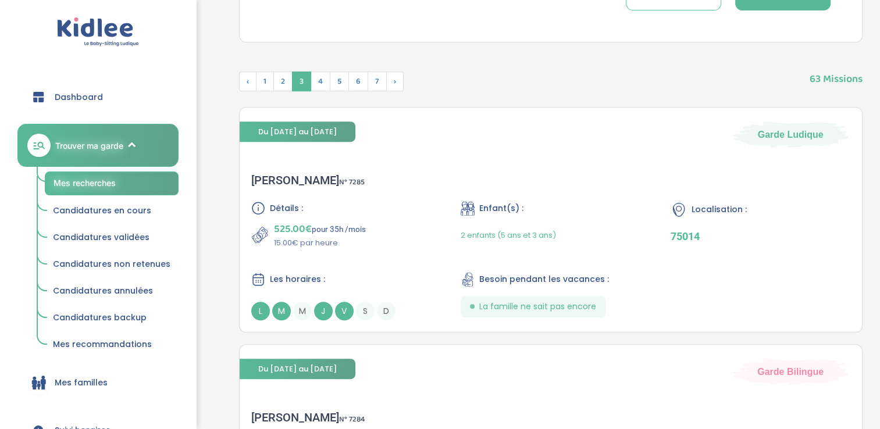
scroll to position [491, 0]
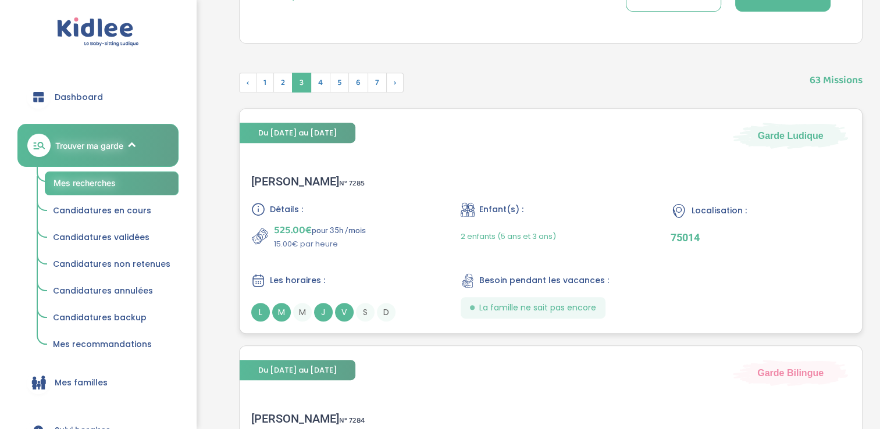
click at [291, 312] on div "L M M J V S D" at bounding box center [341, 312] width 180 height 19
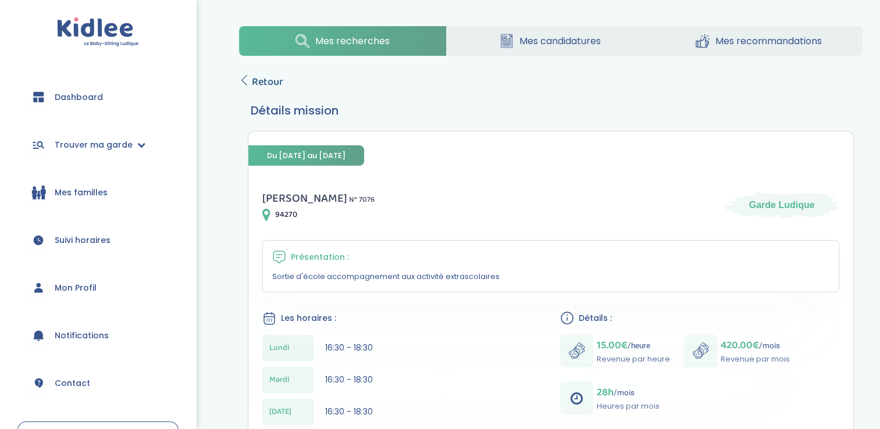
click at [252, 83] on span "Retour" at bounding box center [267, 82] width 31 height 16
click at [274, 76] on span "Retour" at bounding box center [267, 82] width 31 height 16
click at [271, 86] on span "Retour" at bounding box center [267, 82] width 31 height 16
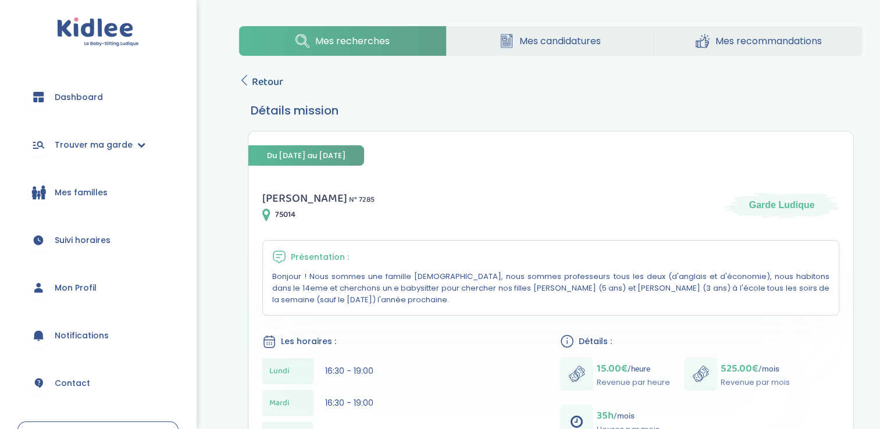
click at [270, 79] on span "Retour" at bounding box center [267, 82] width 31 height 16
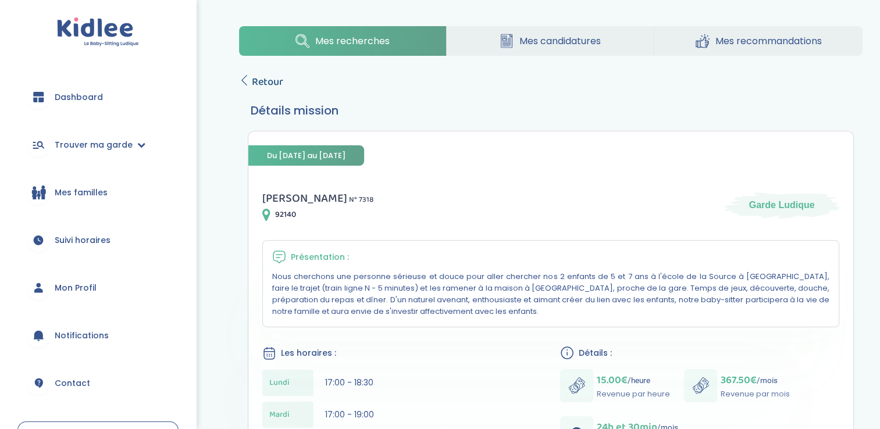
click at [281, 84] on span "Retour" at bounding box center [267, 82] width 31 height 16
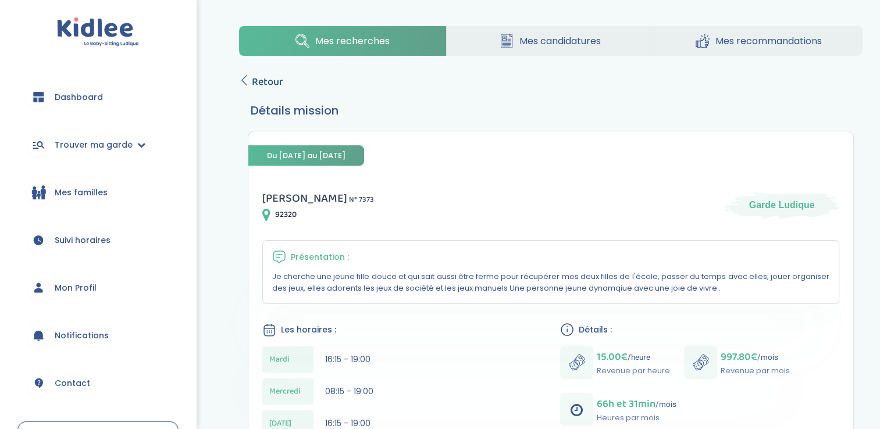
click at [248, 83] on icon at bounding box center [244, 80] width 10 height 10
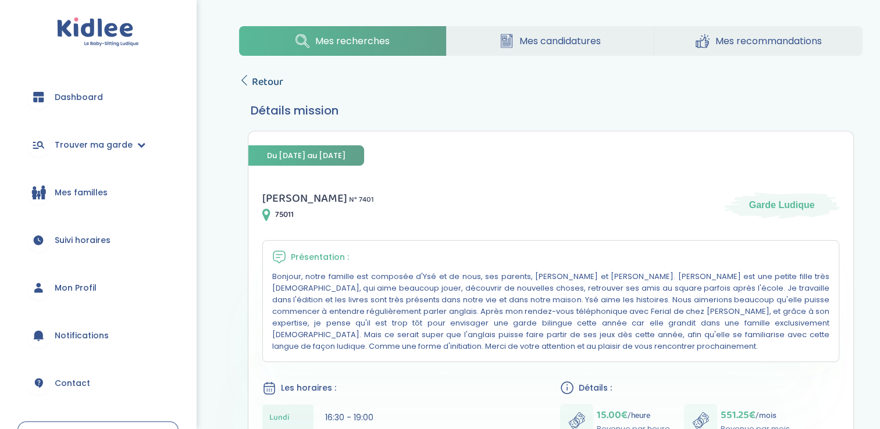
click at [256, 84] on span "Retour" at bounding box center [267, 82] width 31 height 16
click at [266, 80] on span "Retour" at bounding box center [267, 82] width 31 height 16
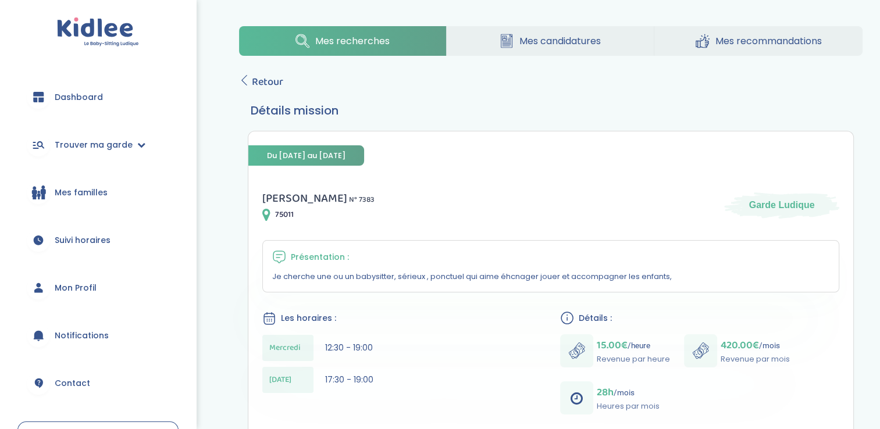
scroll to position [13, 0]
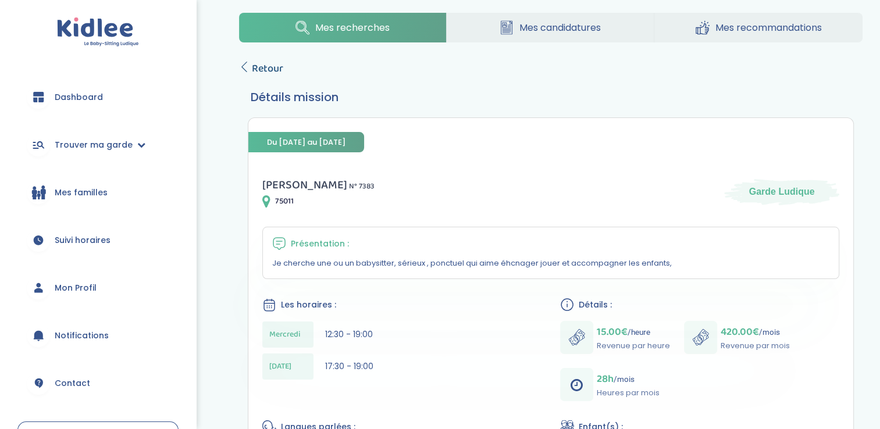
click at [262, 71] on span "Retour" at bounding box center [267, 68] width 31 height 16
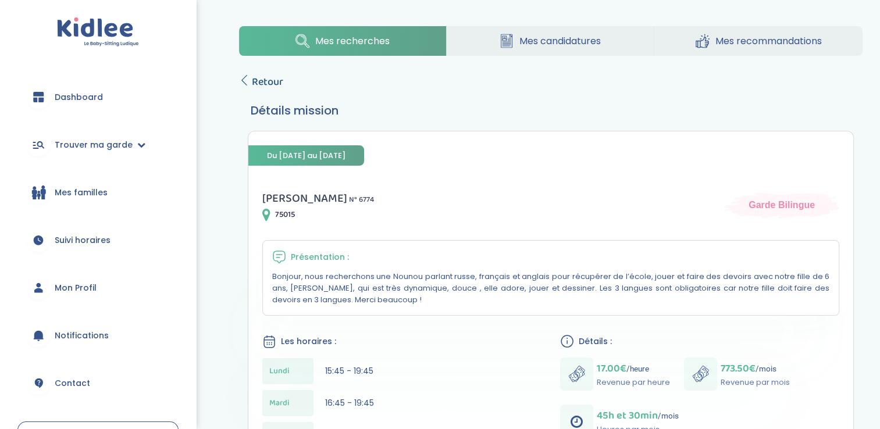
click at [272, 78] on span "Retour" at bounding box center [267, 82] width 31 height 16
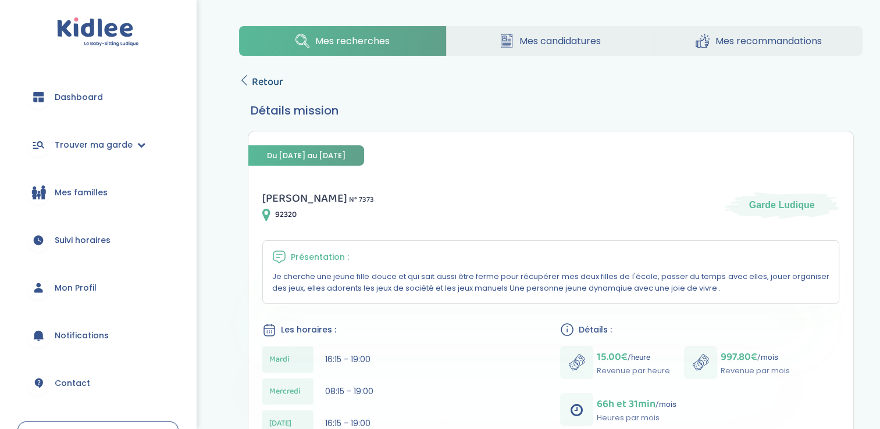
click at [270, 80] on span "Retour" at bounding box center [267, 82] width 31 height 16
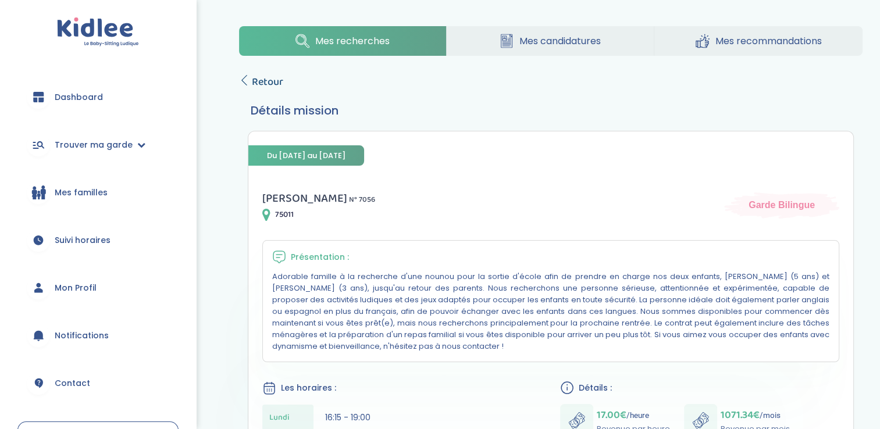
click at [263, 78] on span "Retour" at bounding box center [267, 82] width 31 height 16
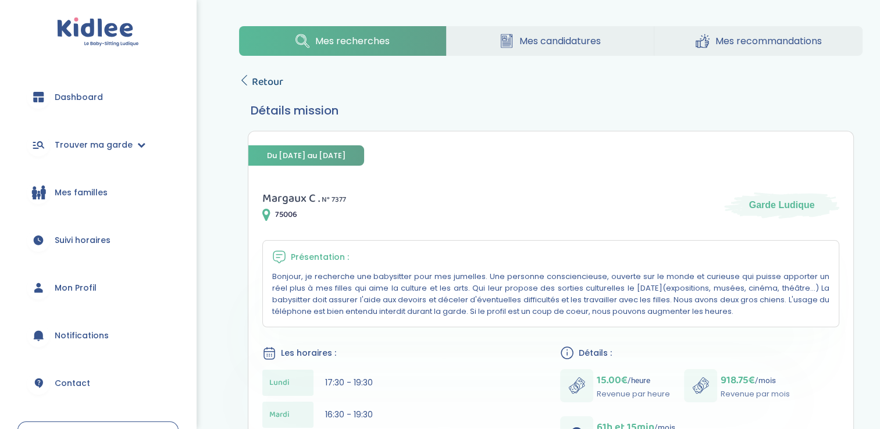
click at [247, 85] on link "Retour" at bounding box center [261, 82] width 44 height 16
click at [254, 84] on span "Retour" at bounding box center [267, 82] width 31 height 16
click at [260, 85] on span "Retour" at bounding box center [267, 82] width 31 height 16
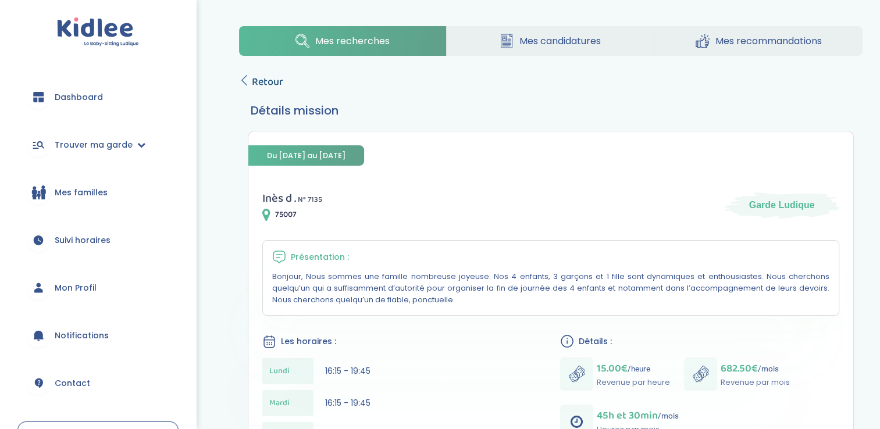
click at [259, 80] on span "Retour" at bounding box center [267, 82] width 31 height 16
click at [241, 78] on icon at bounding box center [244, 80] width 10 height 10
